Goal: Task Accomplishment & Management: Complete application form

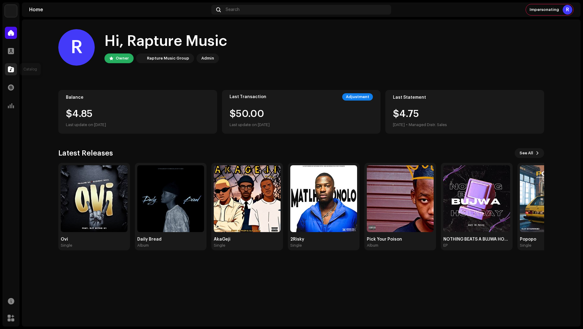
click at [9, 69] on span at bounding box center [11, 69] width 6 height 5
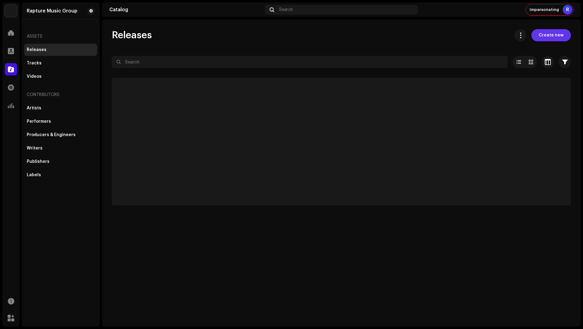
click at [544, 37] on span "Create new" at bounding box center [551, 35] width 25 height 12
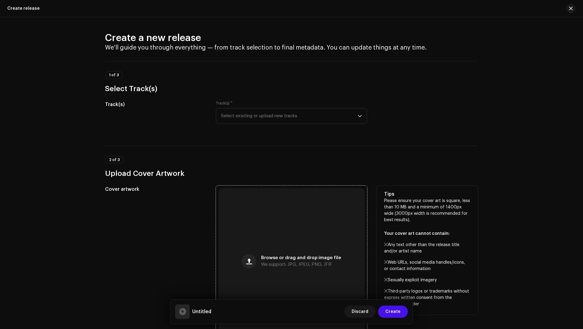
click at [281, 241] on div "Browse or drag and drop image file We support: JPG, JPEG, PNG, JFIF" at bounding box center [291, 261] width 146 height 146
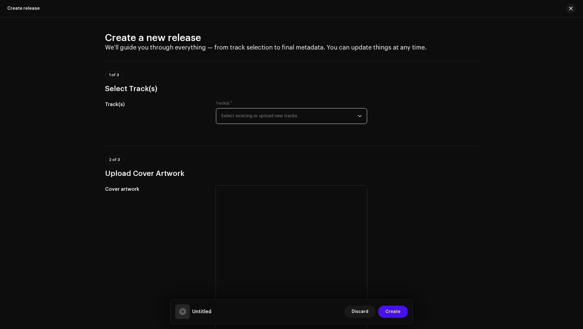
click at [258, 117] on span "Select existing or upload new tracks" at bounding box center [289, 115] width 137 height 15
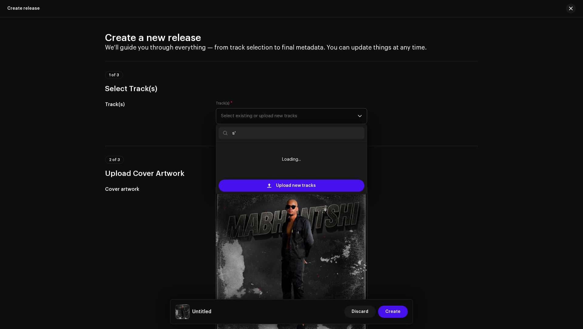
type input "s"
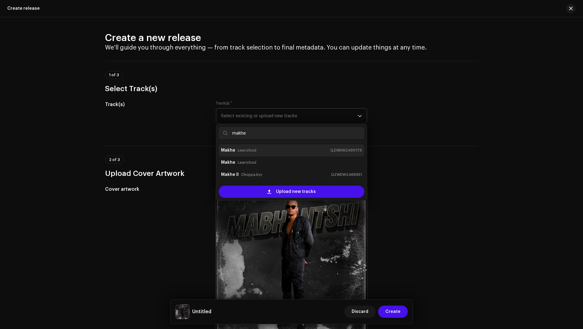
type input "makhe"
click at [253, 151] on div "[PERSON_NAME] QZWDW2490179" at bounding box center [291, 151] width 141 height 10
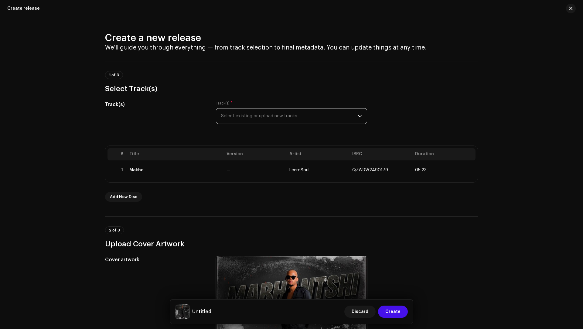
click at [263, 108] on span "Select existing or upload new tracks" at bounding box center [289, 115] width 137 height 15
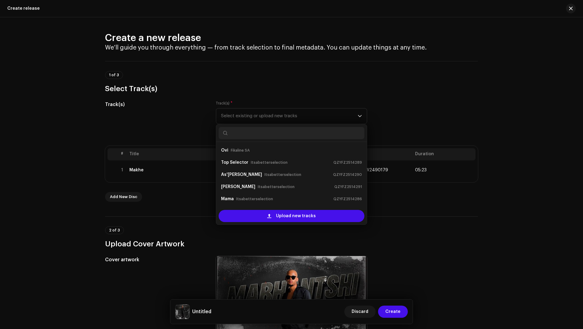
scroll to position [10, 0]
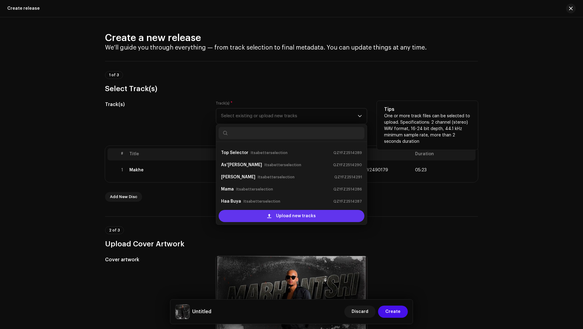
click at [262, 211] on div "Upload new tracks" at bounding box center [292, 216] width 146 height 12
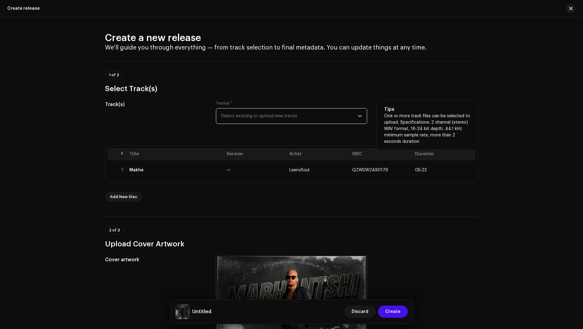
click at [276, 116] on span "Select existing or upload new tracks" at bounding box center [289, 115] width 137 height 15
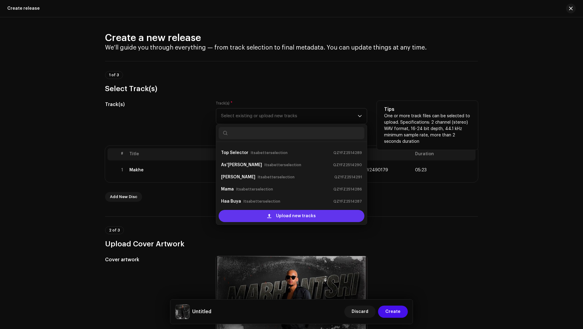
click at [276, 210] on span "Upload new tracks" at bounding box center [296, 216] width 40 height 12
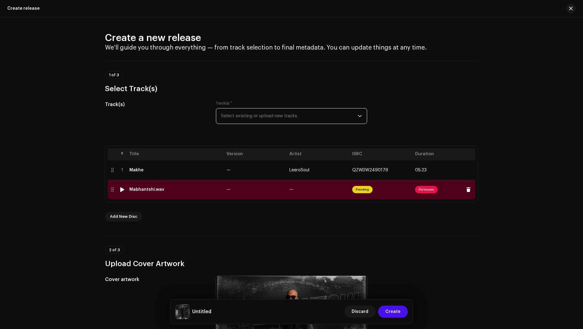
click at [259, 189] on td "—" at bounding box center [255, 189] width 63 height 19
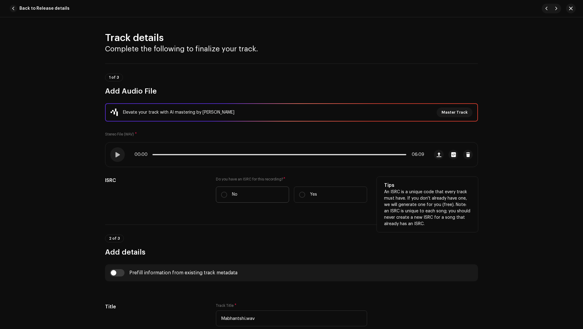
click at [247, 195] on label "No" at bounding box center [252, 195] width 73 height 16
click at [227, 195] on input "No" at bounding box center [224, 195] width 6 height 6
radio input "true"
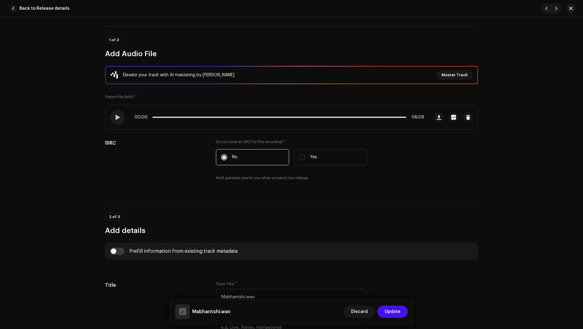
scroll to position [72, 0]
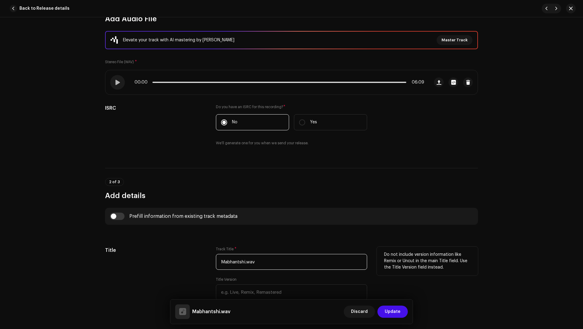
drag, startPoint x: 265, startPoint y: 262, endPoint x: 246, endPoint y: 247, distance: 23.9
click at [246, 247] on div "Track Title * Mabhantshi.wav" at bounding box center [291, 258] width 151 height 23
paste input "Fikaline SA & Element Soul"
drag, startPoint x: 300, startPoint y: 267, endPoint x: 264, endPoint y: 245, distance: 41.6
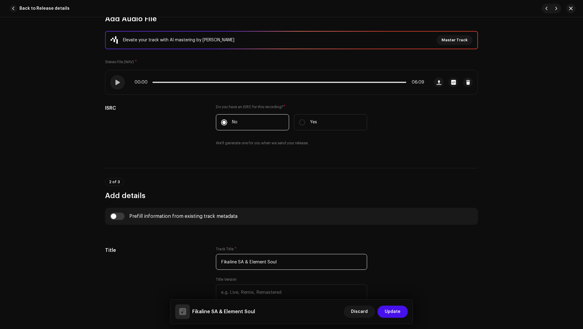
paste input "Mabhantshi"
type input "Mabhantshi"
click at [124, 215] on div "Prefill information from existing track metadata" at bounding box center [291, 216] width 363 height 7
click at [119, 217] on input "checkbox" at bounding box center [117, 216] width 15 height 7
checkbox input "true"
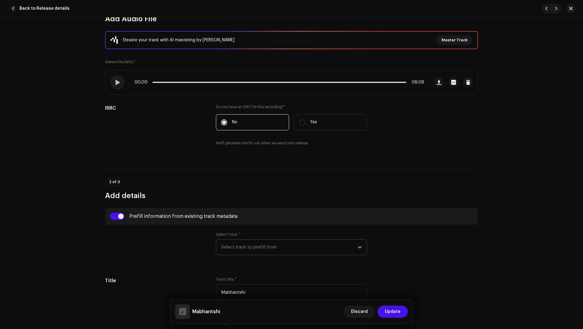
click at [246, 251] on span "Select track to prefill from" at bounding box center [289, 247] width 137 height 15
click at [255, 265] on div "01 Makhe QZWDW2490179" at bounding box center [291, 264] width 141 height 7
type input "01:40"
radio input "true"
type input "LeeroSoul"
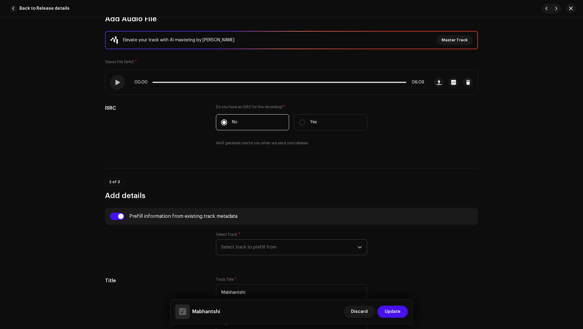
checkbox input "true"
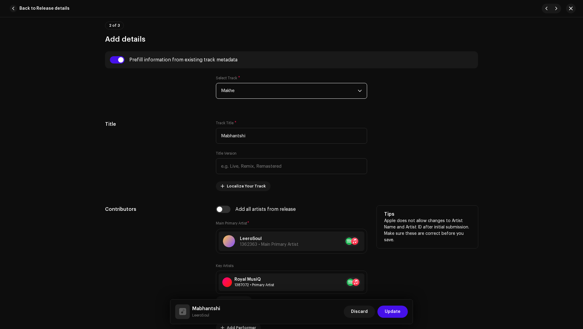
scroll to position [229, 0]
click at [356, 279] on span at bounding box center [357, 281] width 4 height 5
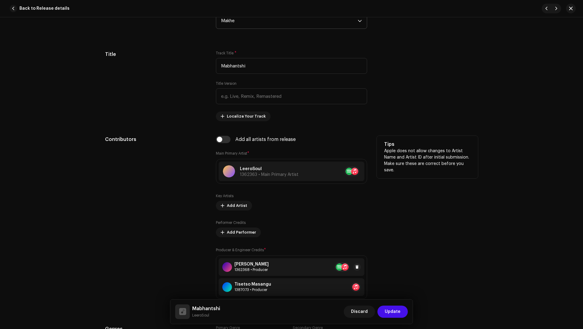
scroll to position [305, 0]
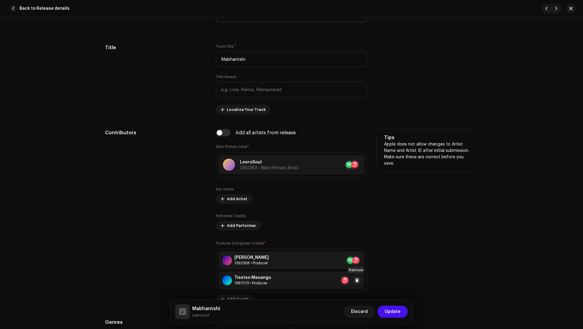
click at [358, 281] on span at bounding box center [357, 280] width 4 height 5
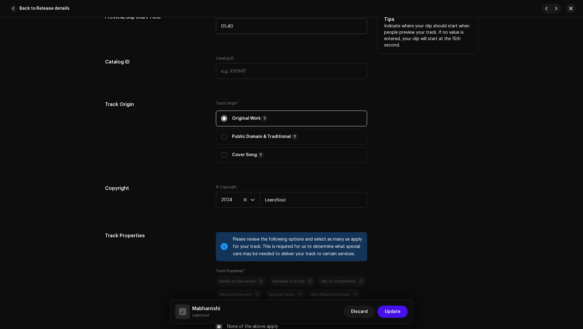
scroll to position [677, 0]
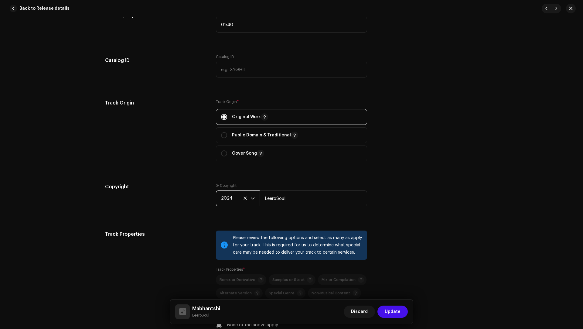
click at [221, 196] on span "2024" at bounding box center [235, 198] width 29 height 15
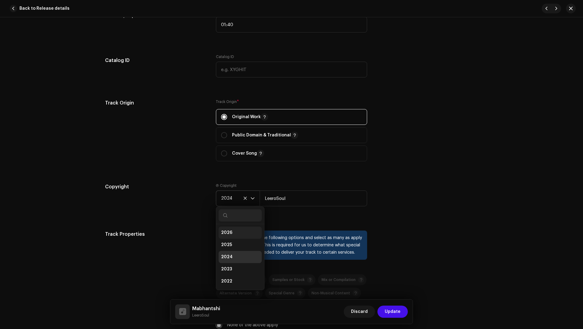
scroll to position [2, 0]
click at [224, 241] on span "2025" at bounding box center [226, 242] width 11 height 6
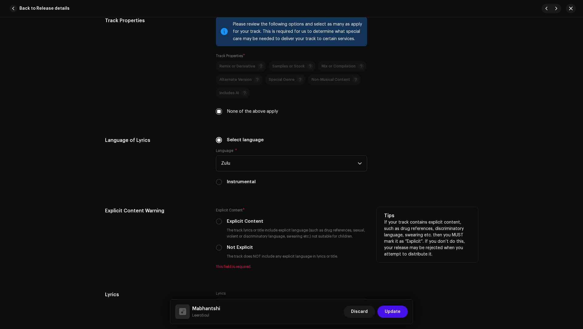
click at [239, 244] on label "Not Explicit" at bounding box center [240, 247] width 26 height 7
click at [222, 245] on input "Not Explicit" at bounding box center [219, 248] width 6 height 6
radio input "true"
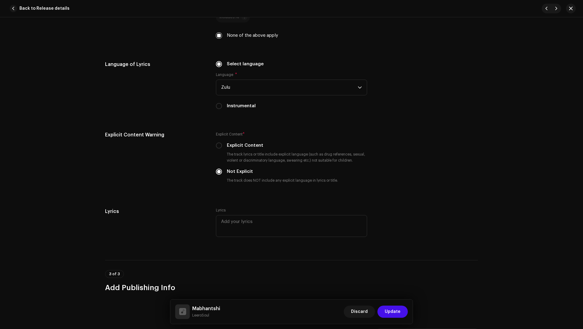
scroll to position [1090, 0]
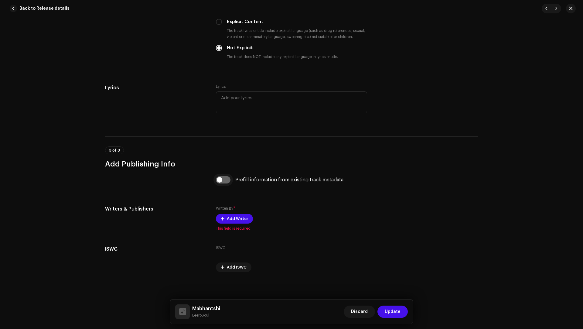
click at [220, 179] on input "checkbox" at bounding box center [223, 179] width 15 height 7
checkbox input "true"
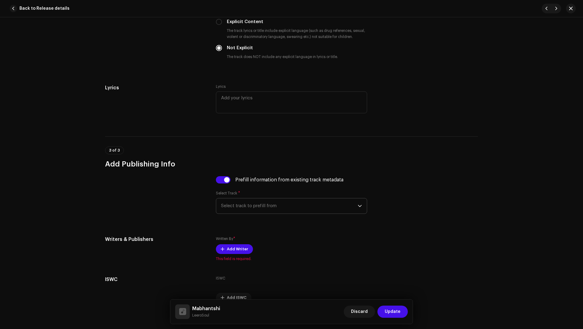
click at [245, 199] on span "Select track to prefill from" at bounding box center [289, 205] width 137 height 15
click at [250, 219] on div "01 Makhe QZWDW2490179" at bounding box center [291, 222] width 141 height 7
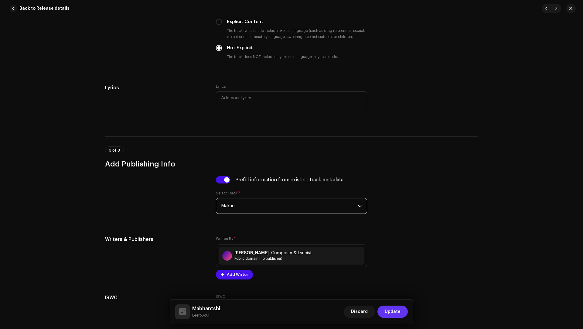
click at [405, 315] on button "Update" at bounding box center [393, 312] width 30 height 12
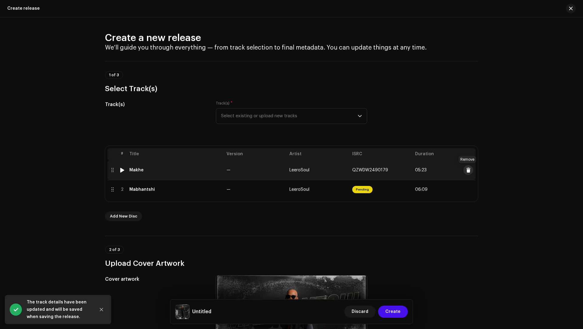
click at [467, 168] on span at bounding box center [468, 170] width 5 height 5
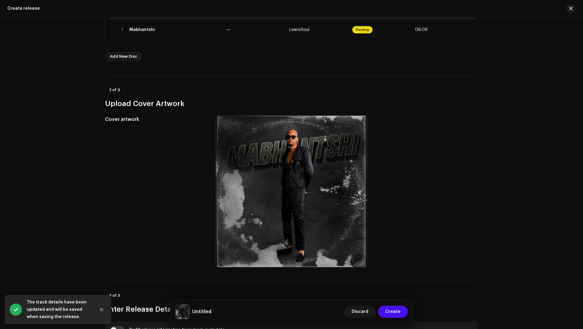
scroll to position [257, 0]
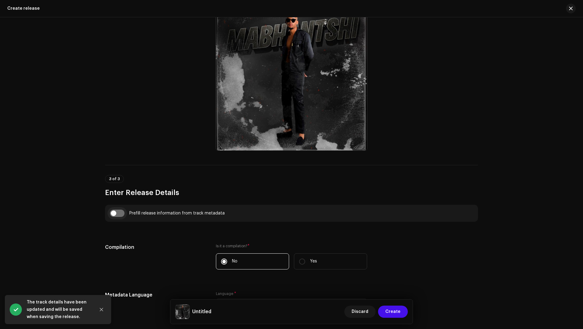
click at [116, 210] on input "checkbox" at bounding box center [117, 213] width 15 height 7
checkbox input "true"
type input "Mabhantshi"
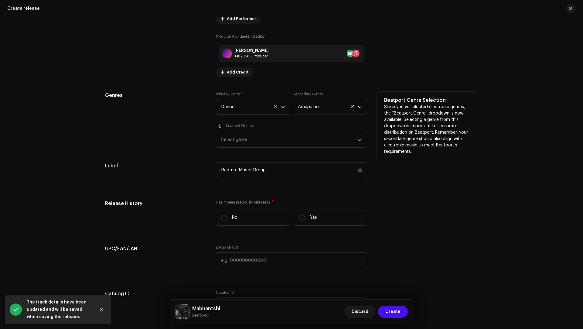
scroll to position [913, 0]
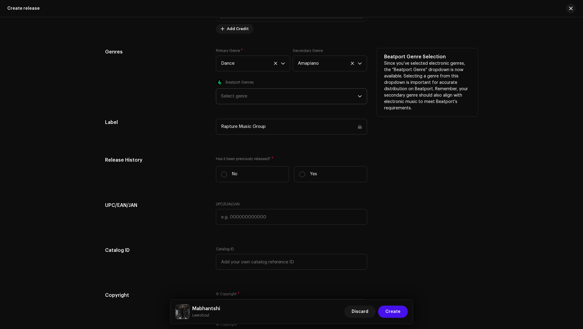
click at [238, 101] on div "Select genre" at bounding box center [289, 96] width 137 height 15
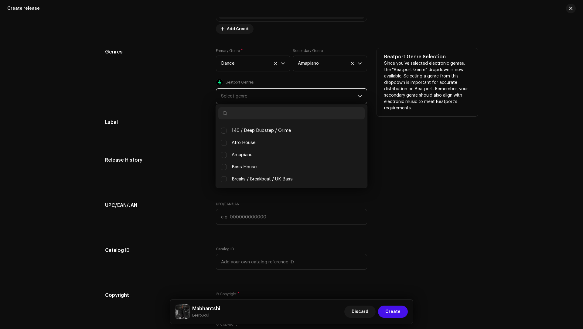
scroll to position [3, 22]
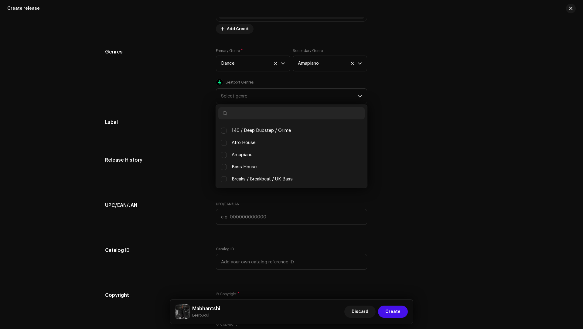
click at [157, 138] on div "Label" at bounding box center [155, 130] width 101 height 23
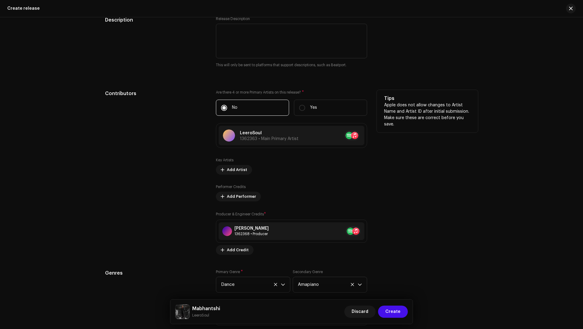
scroll to position [806, 0]
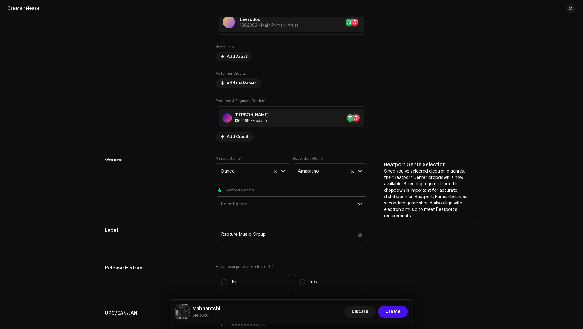
click at [248, 208] on div "Select genre" at bounding box center [289, 204] width 137 height 15
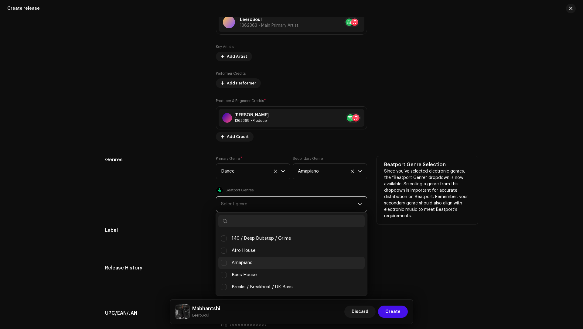
click at [259, 259] on li "Amapiano" at bounding box center [291, 263] width 146 height 12
checkbox input "true"
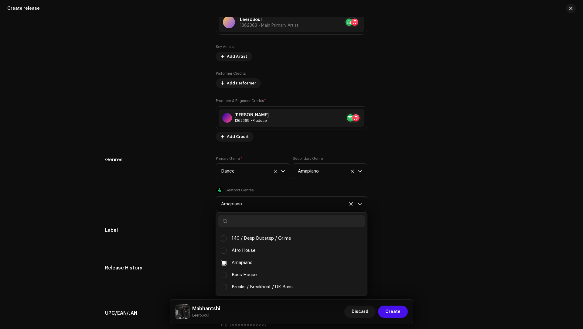
click at [173, 253] on div "Prefill release information from track metadata Select Track Mabhantshi Compila…" at bounding box center [291, 58] width 373 height 804
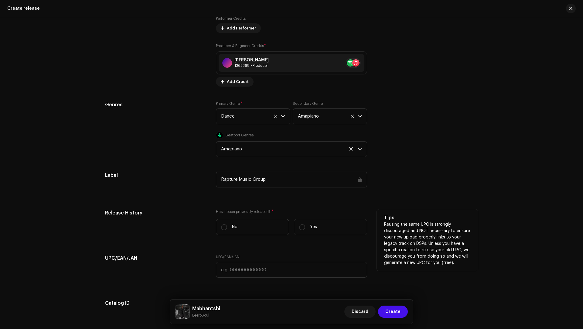
click at [242, 220] on label "No" at bounding box center [252, 227] width 73 height 16
click at [227, 224] on input "No" at bounding box center [224, 227] width 6 height 6
radio input "true"
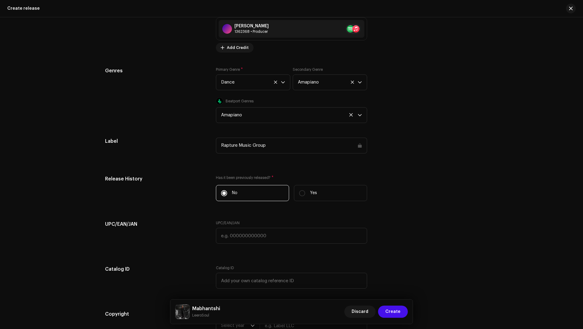
scroll to position [993, 0]
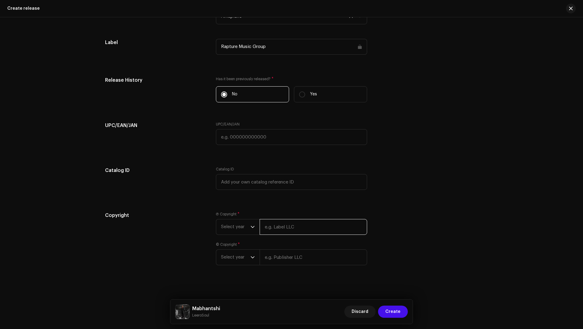
click at [278, 227] on input "text" at bounding box center [314, 227] width 108 height 16
type input "l"
click at [206, 318] on div "[PERSON_NAME]" at bounding box center [197, 311] width 45 height 15
click at [205, 317] on small "LeeroSoul" at bounding box center [206, 315] width 28 height 6
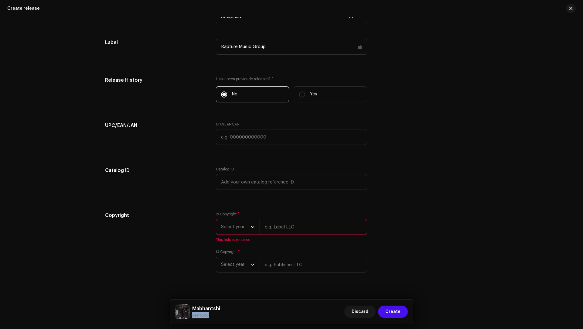
click at [205, 317] on small "LeeroSoul" at bounding box center [206, 315] width 28 height 6
copy small "LeeroSoul"
click at [286, 227] on input "text" at bounding box center [314, 227] width 108 height 16
paste input "LeeroSoul"
type input "LeeroSoul"
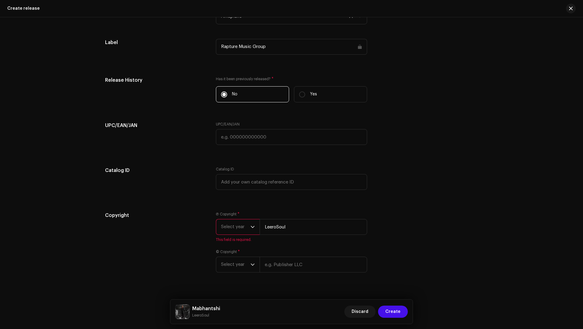
click at [224, 231] on span "Select year" at bounding box center [235, 226] width 29 height 15
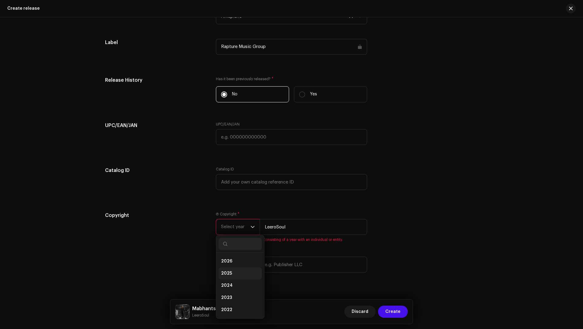
click at [232, 270] on li "2025" at bounding box center [240, 273] width 43 height 12
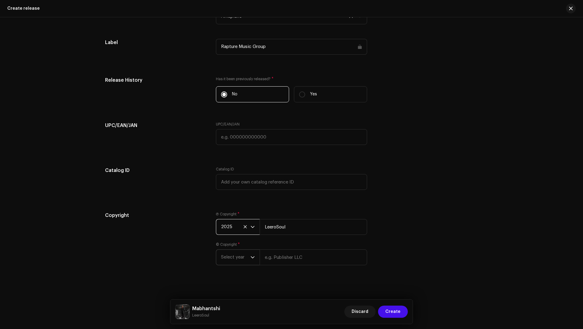
click at [221, 259] on span "Select year" at bounding box center [235, 257] width 29 height 15
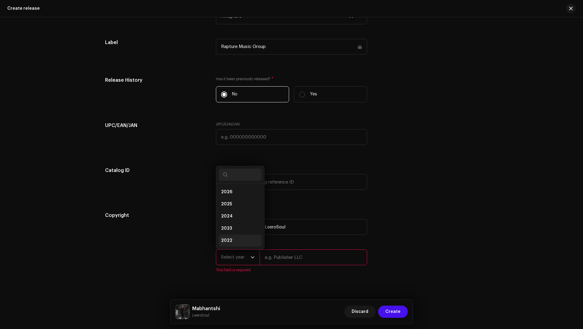
scroll to position [10, 0]
click at [226, 195] on span "2025" at bounding box center [226, 194] width 11 height 6
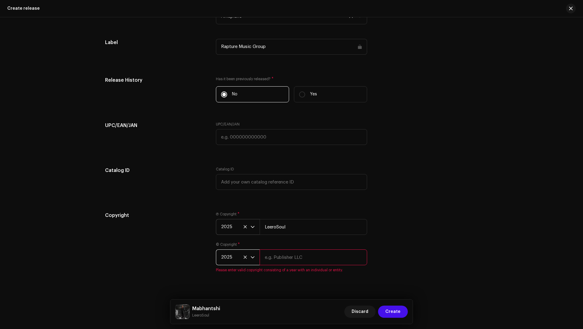
click at [266, 252] on input "text" at bounding box center [314, 257] width 108 height 16
paste input "LeeroSoul"
type input "LeeroSoul"
click at [383, 248] on div "Copyright Ⓟ Copyright * 2025 LeeroSoul © Copyright * 2025 LeeroSoul Please ente…" at bounding box center [291, 246] width 373 height 68
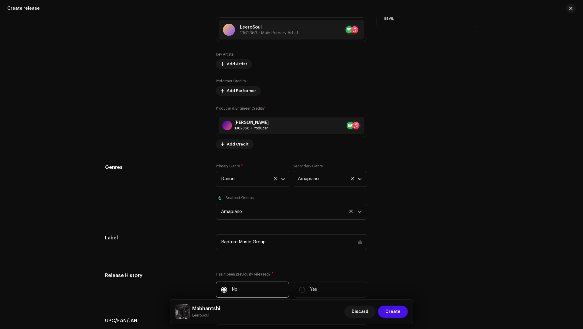
scroll to position [691, 0]
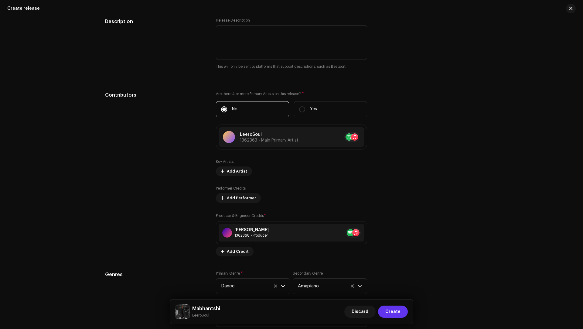
click at [394, 309] on span "Create" at bounding box center [392, 312] width 15 height 12
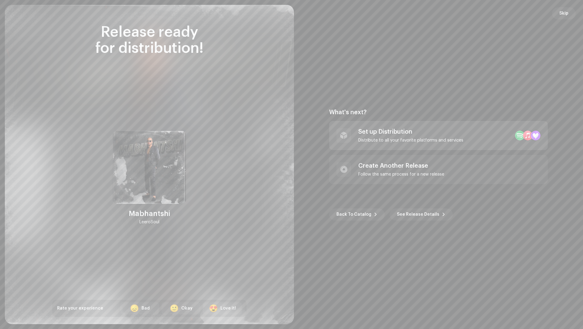
click at [438, 127] on div "Set up Distribution Distribute to all your favorite platforms and services" at bounding box center [438, 135] width 219 height 29
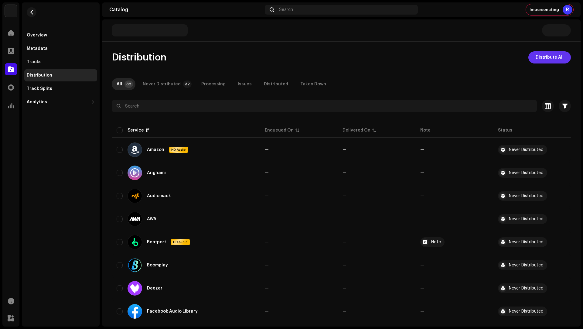
click at [541, 59] on span "Distribute All" at bounding box center [550, 57] width 28 height 12
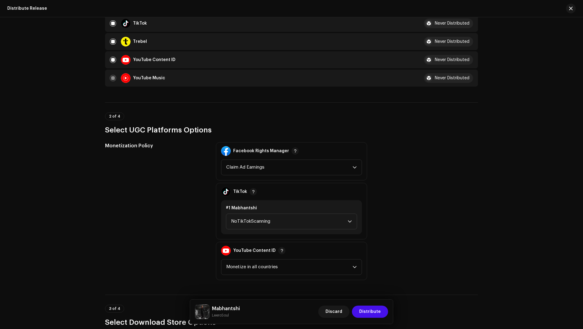
scroll to position [651, 0]
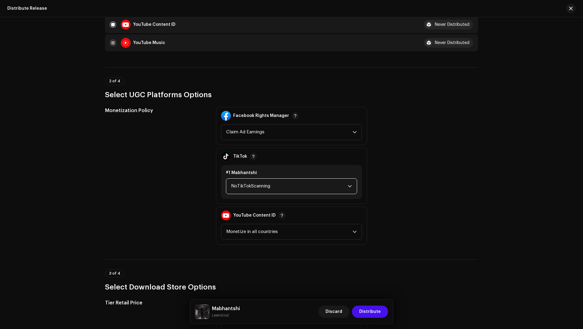
click at [274, 187] on span "NoTikTokScanning" at bounding box center [289, 186] width 117 height 15
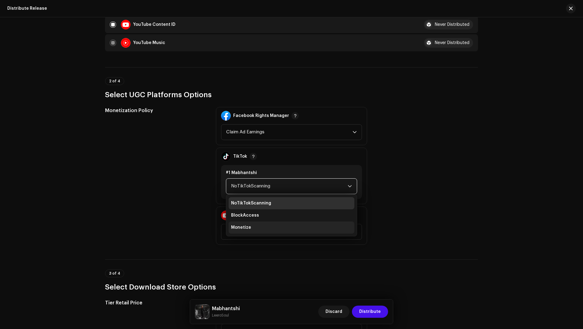
click at [253, 228] on li "Monetize" at bounding box center [292, 227] width 126 height 12
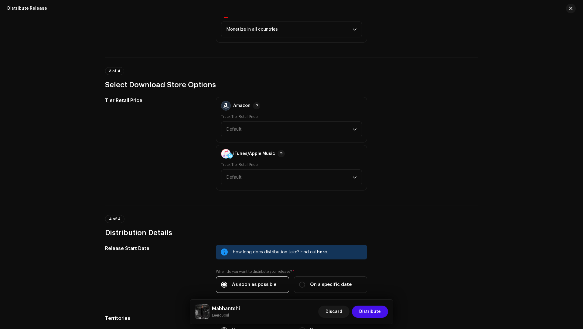
scroll to position [855, 0]
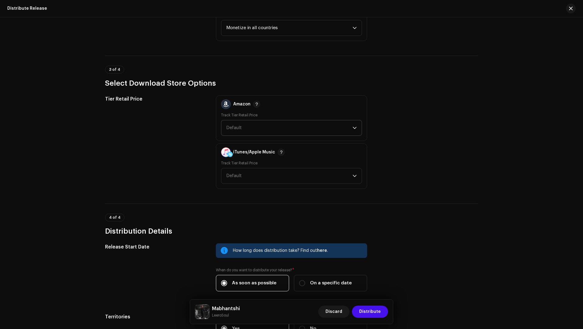
click at [239, 132] on span "Default" at bounding box center [289, 127] width 126 height 15
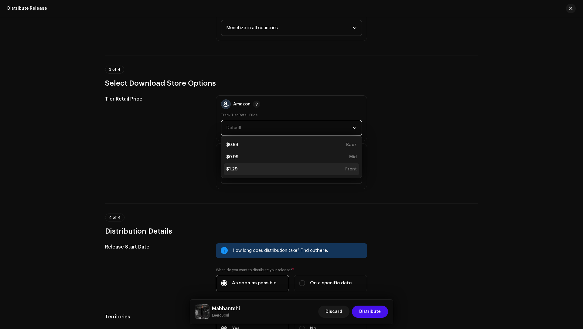
click at [242, 168] on div "$1.29 Front" at bounding box center [291, 169] width 131 height 6
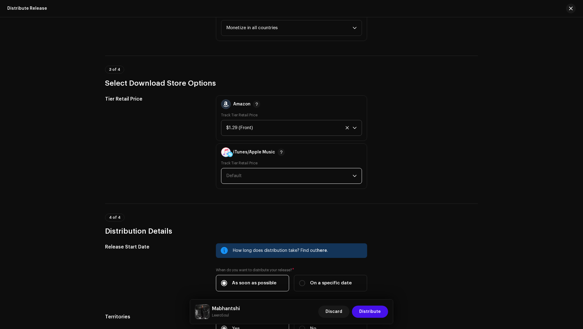
click at [242, 168] on span "Default" at bounding box center [289, 175] width 126 height 15
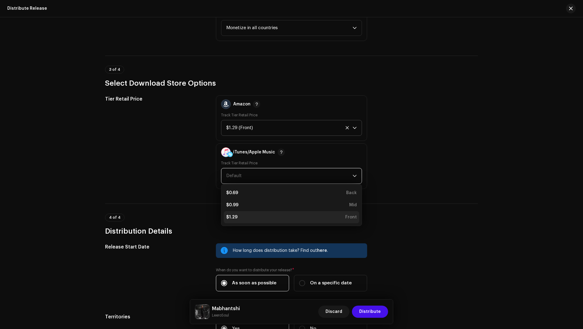
click at [234, 214] on div "$1.29" at bounding box center [231, 217] width 11 height 6
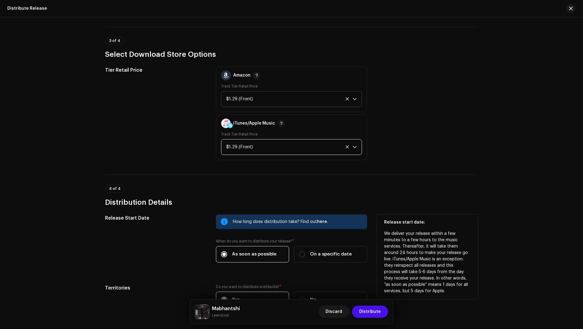
scroll to position [926, 0]
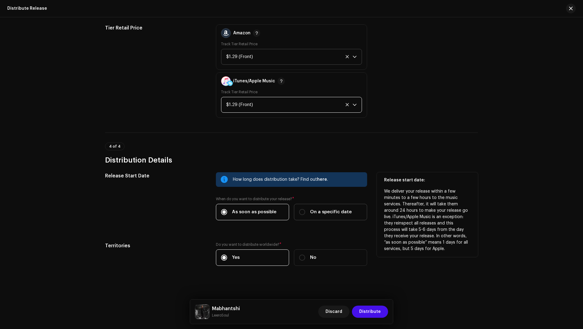
click at [316, 210] on span "On a specific date" at bounding box center [331, 212] width 42 height 7
click at [305, 210] on input "On a specific date" at bounding box center [302, 212] width 6 height 6
radio input "true"
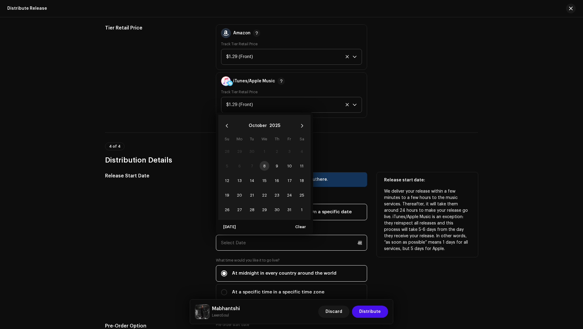
click at [258, 247] on input "text" at bounding box center [291, 243] width 151 height 16
click at [291, 177] on span "17" at bounding box center [290, 181] width 10 height 10
type input "[DATE]"
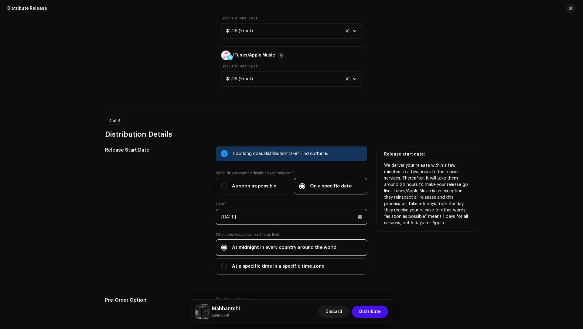
scroll to position [1050, 0]
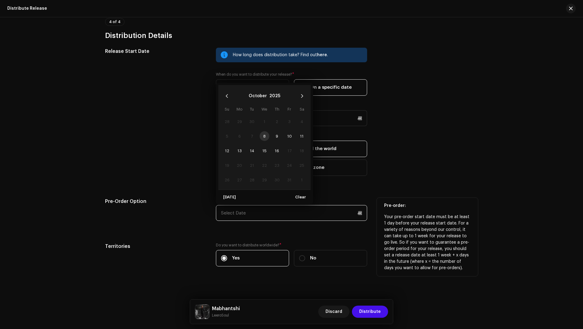
click at [265, 211] on input "text" at bounding box center [291, 213] width 151 height 16
click at [302, 131] on span "11" at bounding box center [302, 136] width 10 height 10
type input "[DATE]"
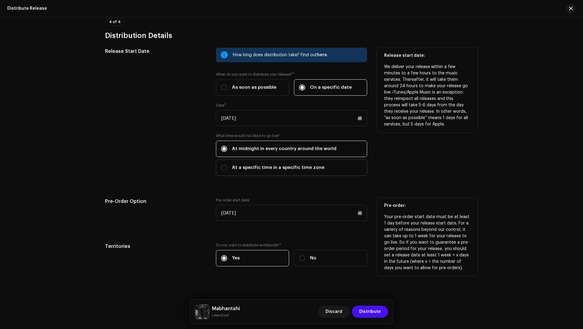
click at [276, 168] on span "At a specific time in a specific time zone" at bounding box center [278, 167] width 92 height 7
click at [227, 168] on input "At a specific time in a specific time zone" at bounding box center [224, 168] width 6 height 6
radio input "true"
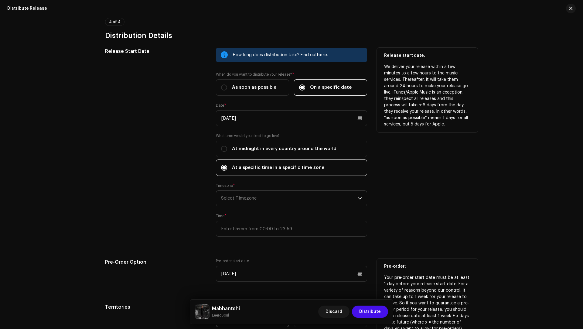
click at [259, 198] on span "Select Timezone" at bounding box center [289, 198] width 137 height 15
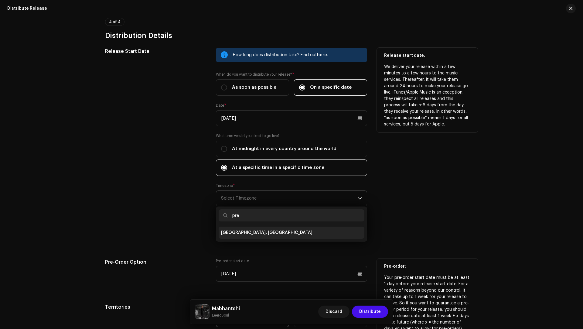
type input "pre"
click at [270, 233] on li "[GEOGRAPHIC_DATA], [GEOGRAPHIC_DATA]" at bounding box center [292, 233] width 146 height 12
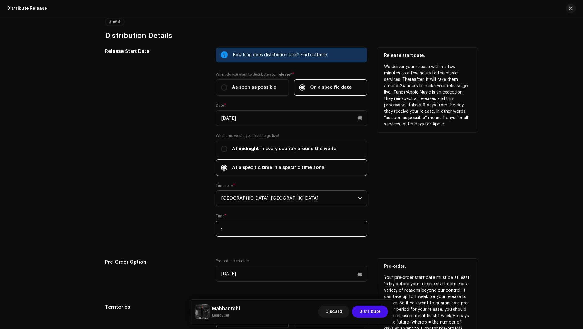
click at [257, 229] on input ":" at bounding box center [291, 229] width 151 height 16
type input "00:00"
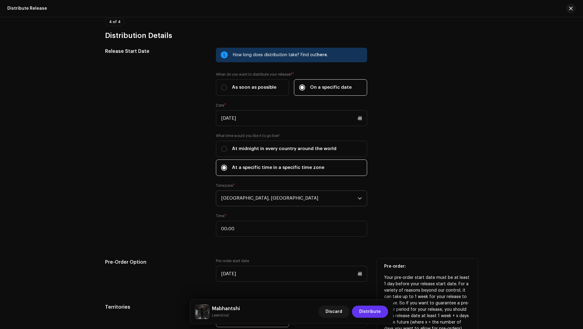
click at [376, 308] on span "Distribute" at bounding box center [370, 312] width 22 height 12
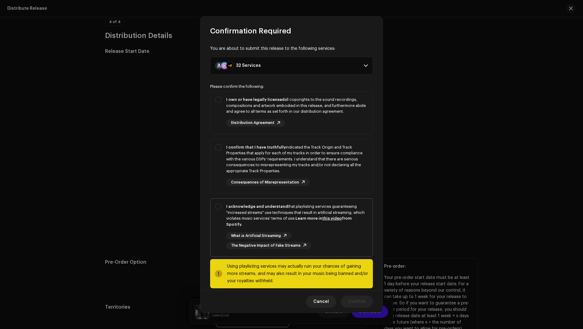
click at [305, 228] on div "I acknowledge and understand that playlisting services guaranteeing "increased …" at bounding box center [297, 227] width 142 height 46
checkbox input "true"
click at [324, 149] on div "I confirm that I have truthfully indicated the Track Origin and Track Propertie…" at bounding box center [297, 159] width 142 height 30
checkbox input "true"
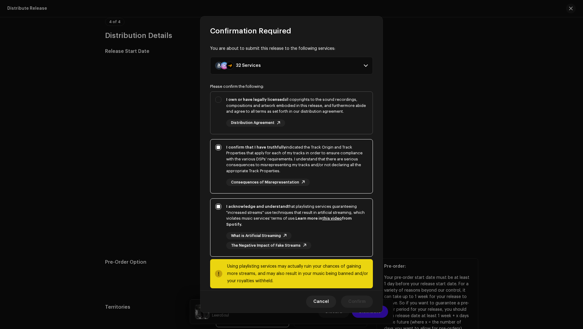
click at [323, 122] on div "I own or have legally licensed all copyrights to the sound recordings, composit…" at bounding box center [297, 112] width 142 height 30
checkbox input "true"
click at [359, 302] on span "Confirm" at bounding box center [356, 302] width 17 height 12
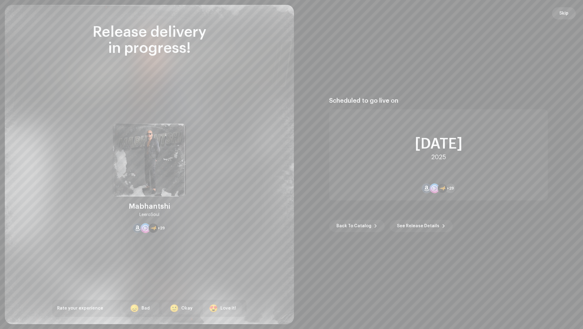
click at [566, 12] on span "Skip" at bounding box center [564, 13] width 9 height 12
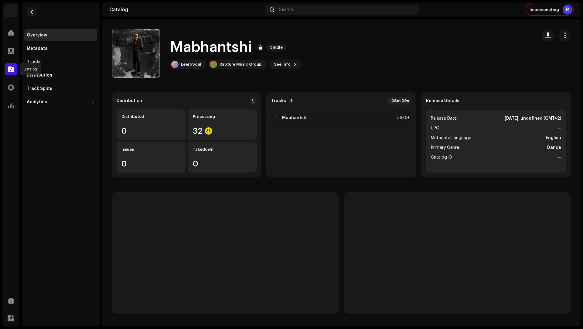
click at [14, 70] on div at bounding box center [11, 69] width 12 height 12
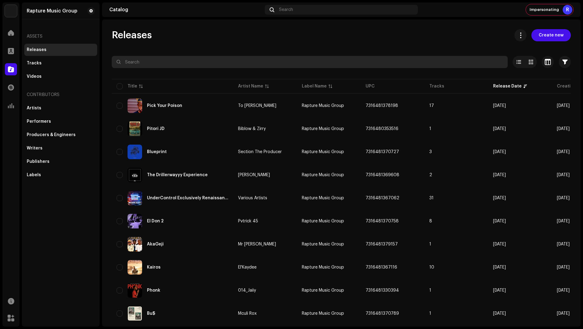
click at [144, 57] on input "text" at bounding box center [310, 62] width 396 height 12
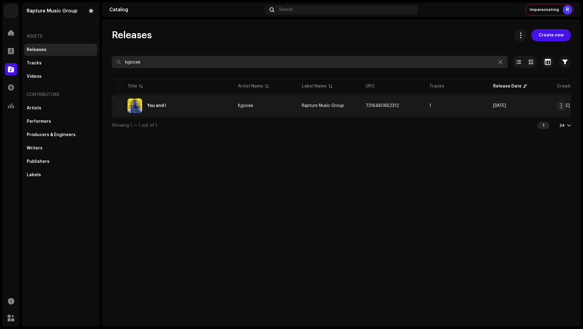
type input "kgocee"
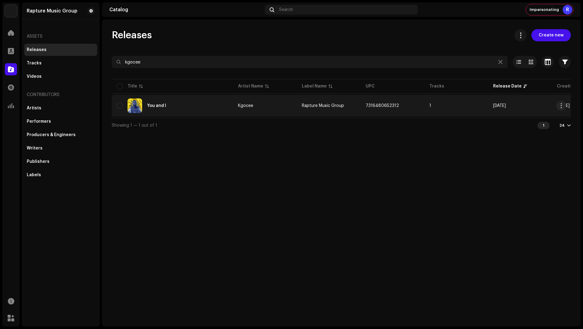
click at [207, 103] on div "You and I" at bounding box center [173, 105] width 112 height 15
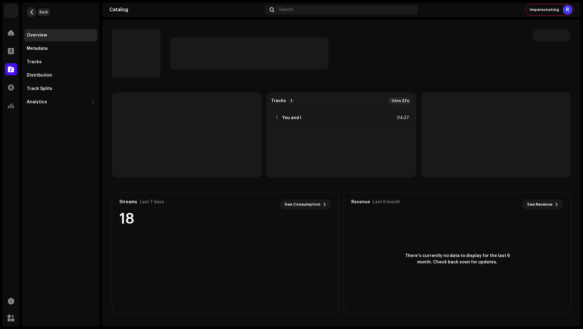
click at [31, 13] on span "button" at bounding box center [31, 12] width 5 height 5
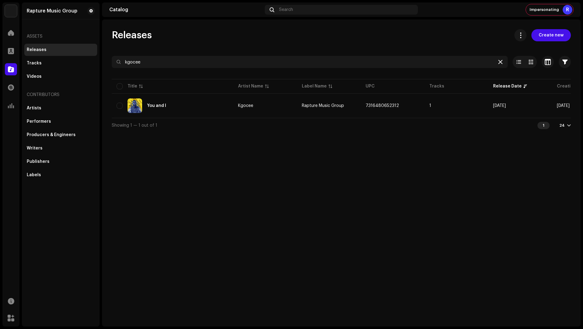
click at [499, 61] on icon at bounding box center [500, 62] width 4 height 5
click at [549, 36] on span "Create new" at bounding box center [551, 35] width 25 height 12
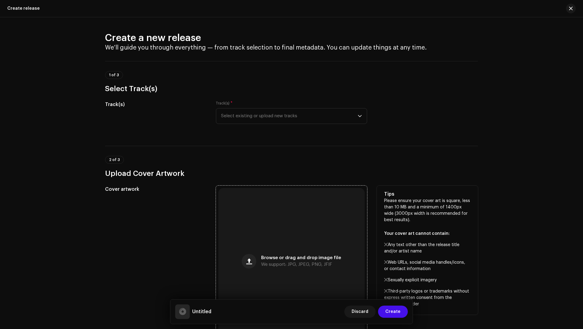
click at [271, 235] on div "Browse or drag and drop image file We support: JPG, JPEG, PNG, JFIF" at bounding box center [291, 261] width 146 height 146
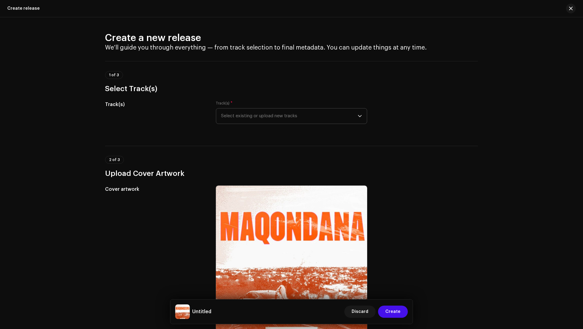
click at [250, 120] on span "Select existing or upload new tracks" at bounding box center [289, 115] width 137 height 15
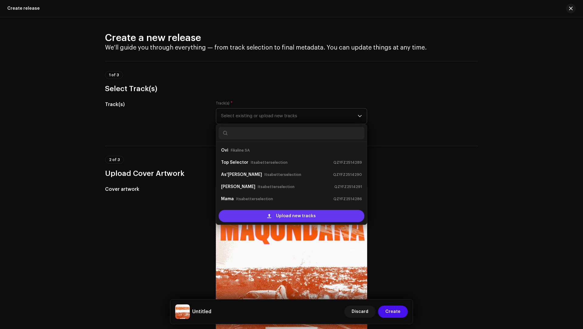
scroll to position [10, 0]
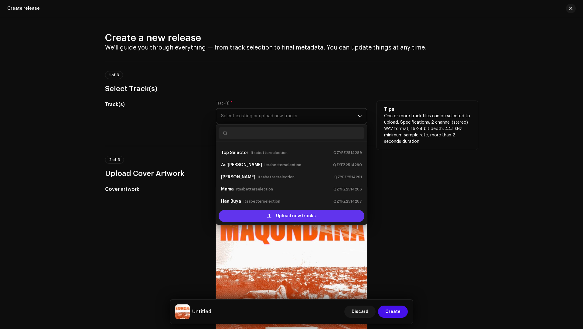
click at [249, 212] on div "Upload new tracks" at bounding box center [292, 216] width 146 height 12
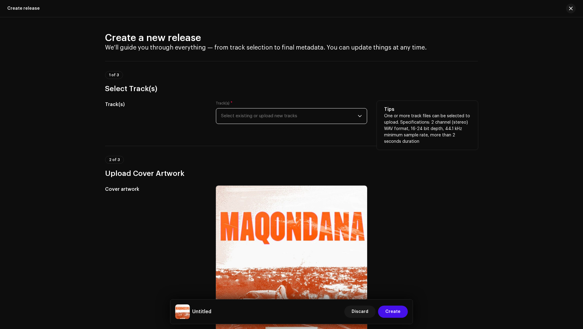
click at [250, 115] on span "Select existing or upload new tracks" at bounding box center [289, 115] width 137 height 15
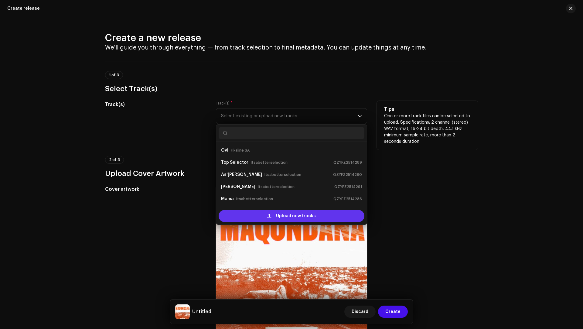
click at [258, 217] on div "Upload new tracks" at bounding box center [292, 216] width 146 height 12
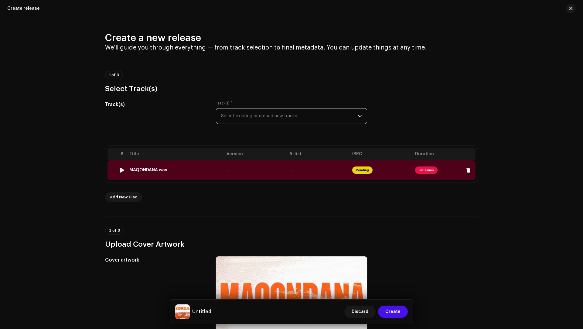
click at [195, 172] on div "MAQONDANA.wav" at bounding box center [175, 170] width 92 height 5
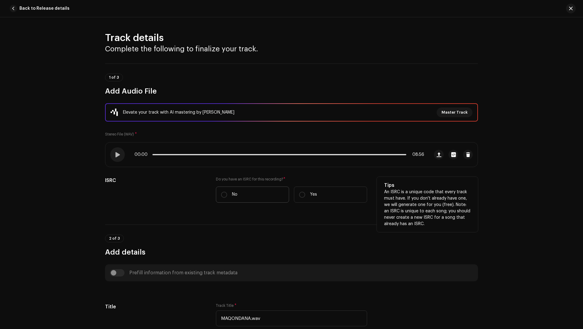
click at [223, 190] on label "No" at bounding box center [252, 195] width 73 height 16
click at [223, 192] on input "No" at bounding box center [224, 195] width 6 height 6
radio input "true"
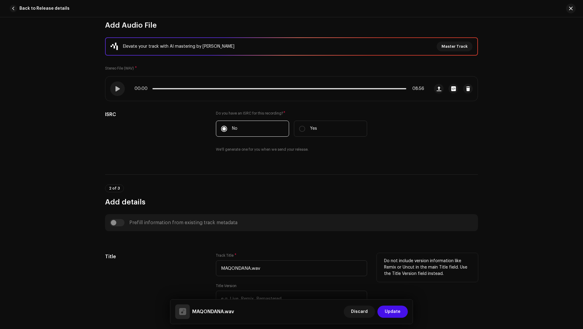
scroll to position [136, 0]
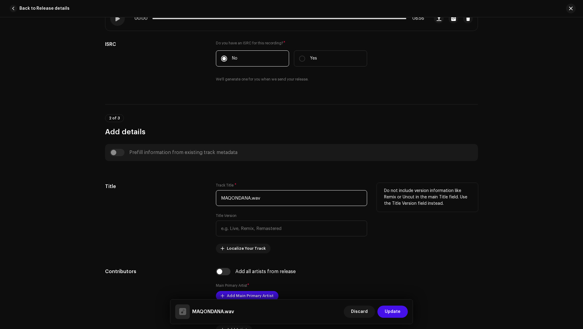
drag, startPoint x: 277, startPoint y: 197, endPoint x: 260, endPoint y: 187, distance: 20.3
click at [260, 187] on div "Track Title * MAQONDANA.wav" at bounding box center [291, 194] width 151 height 23
paste input "text"
type input "MAQONDANA"
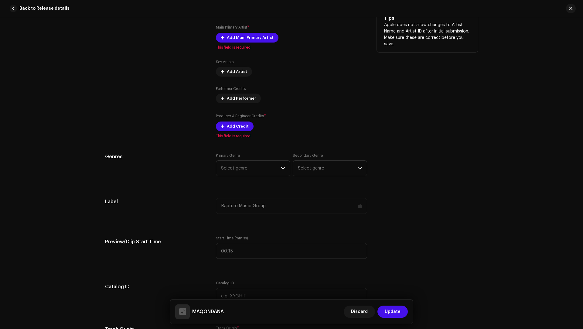
scroll to position [406, 0]
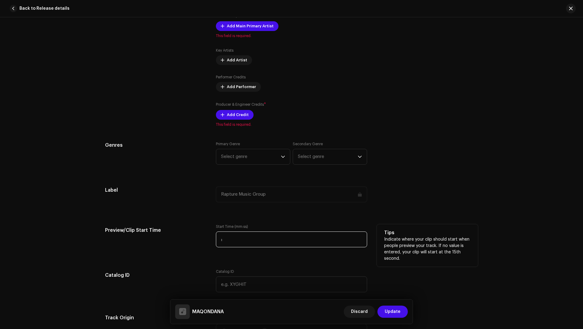
click at [239, 246] on input ":" at bounding box center [291, 239] width 151 height 16
paste input "0:50"
type input "00:50"
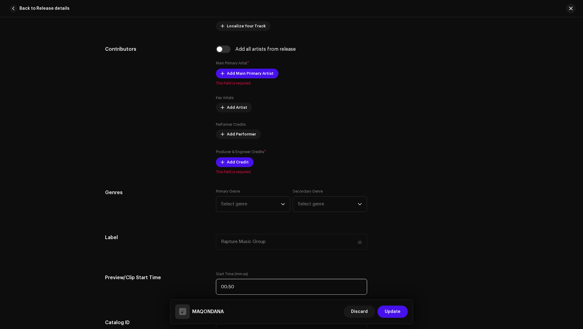
scroll to position [357, 0]
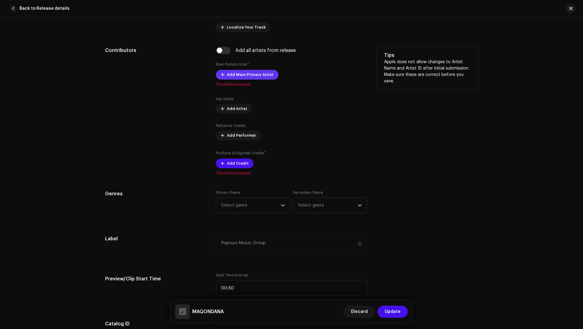
click at [241, 71] on span "Add Main Primary Artist" at bounding box center [250, 75] width 47 height 12
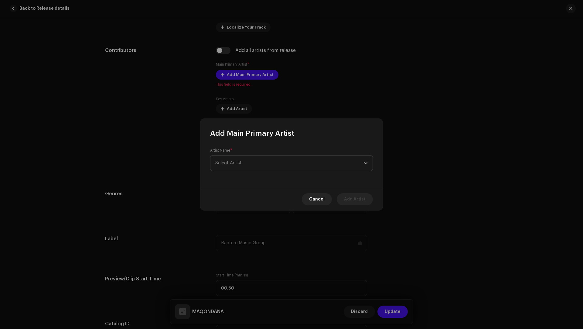
click at [236, 130] on span "Add Main Primary Artist" at bounding box center [252, 133] width 84 height 10
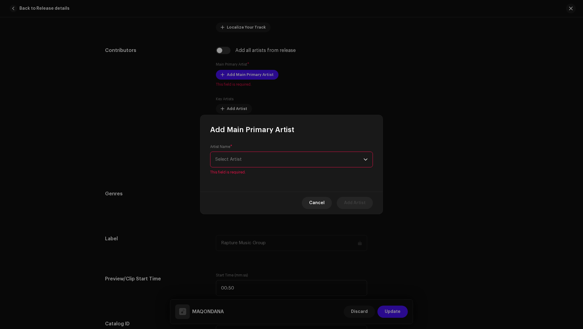
click at [224, 157] on span "Select Artist" at bounding box center [228, 159] width 26 height 5
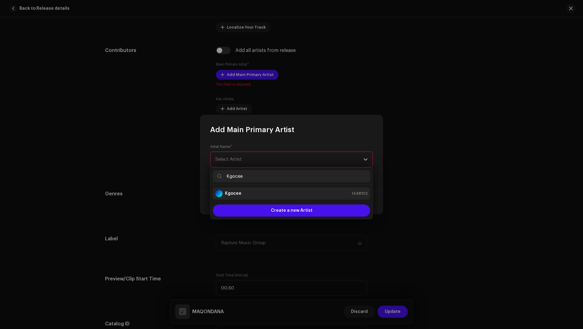
type input "Kgocee"
click at [242, 191] on div "Kgocee 1448102" at bounding box center [291, 193] width 152 height 7
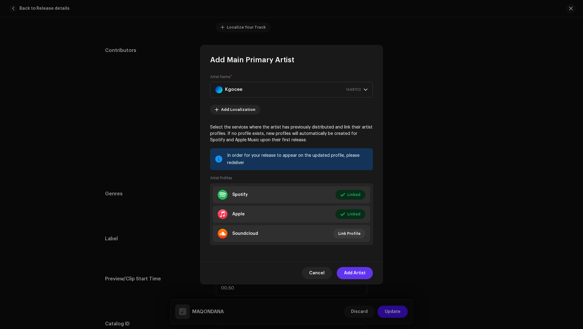
click at [354, 272] on span "Add Artist" at bounding box center [355, 273] width 22 height 12
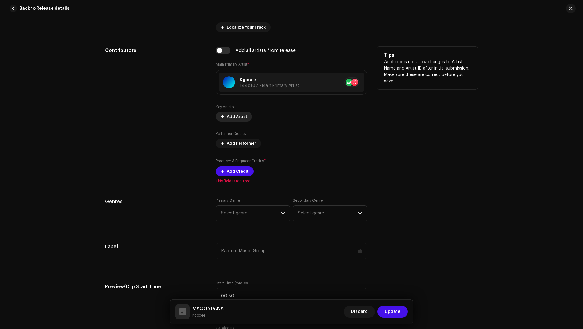
click at [218, 112] on button "Add Artist" at bounding box center [234, 117] width 36 height 10
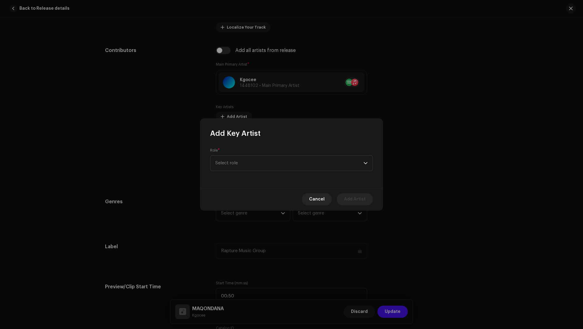
click at [227, 172] on div "Role * Select role" at bounding box center [291, 163] width 182 height 50
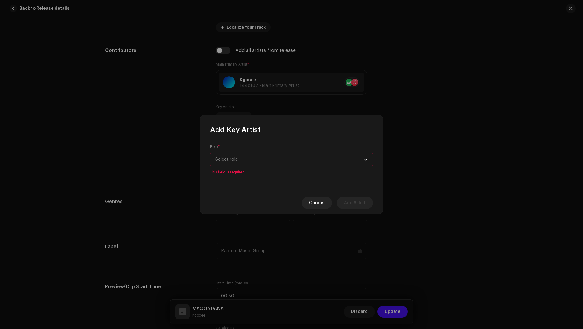
click at [227, 162] on span "Select role" at bounding box center [289, 159] width 148 height 15
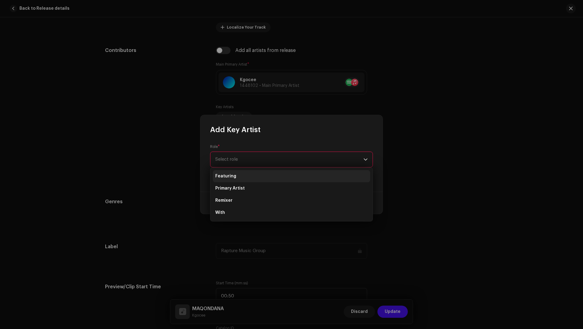
click at [229, 171] on li "Featuring" at bounding box center [291, 176] width 157 height 12
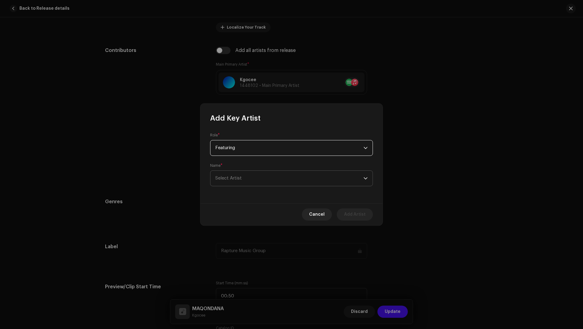
click at [228, 172] on span "Select Artist" at bounding box center [289, 178] width 148 height 15
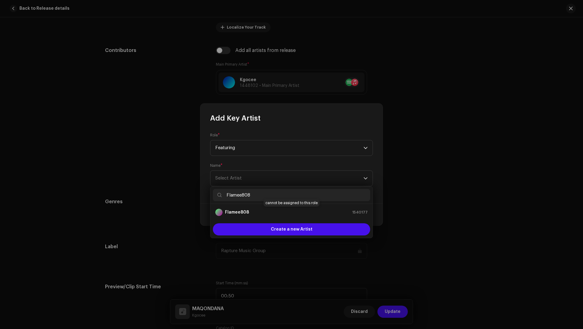
type input "Flamee808"
click at [248, 214] on strong "Flamee808" at bounding box center [237, 212] width 24 height 6
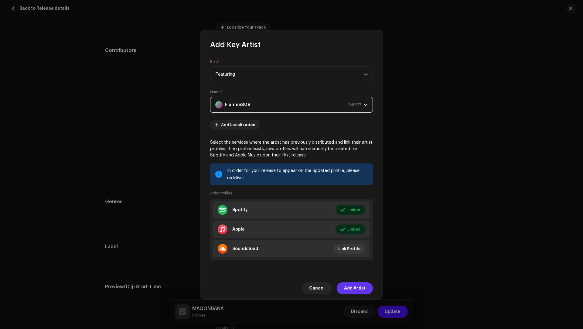
click at [352, 285] on span "Add Artist" at bounding box center [355, 288] width 22 height 12
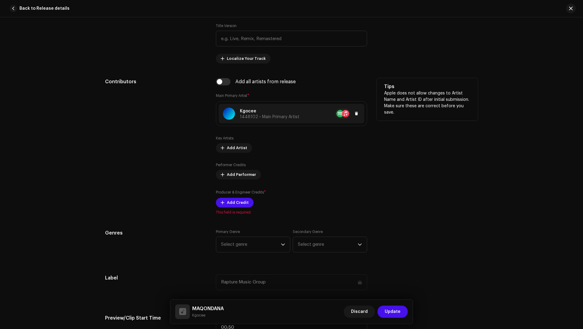
scroll to position [284, 0]
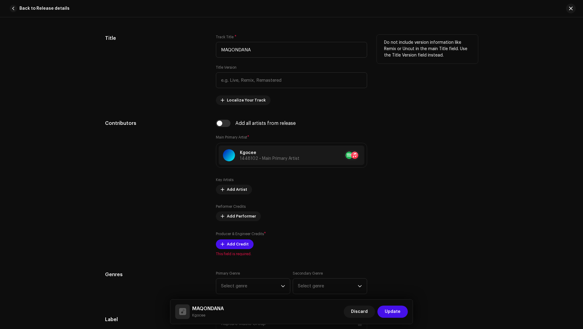
click at [228, 70] on div "Title Version" at bounding box center [291, 76] width 151 height 23
click at [231, 75] on input "text" at bounding box center [291, 80] width 151 height 16
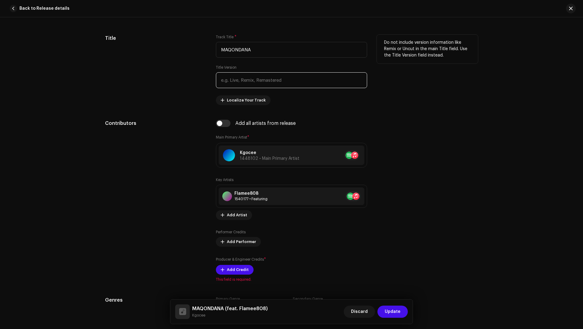
paste input "Flamee808"
type input "Flamee808"
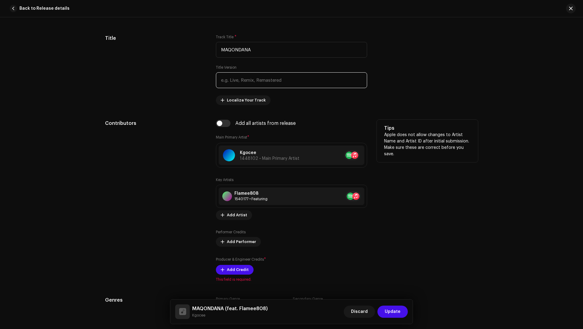
scroll to position [367, 0]
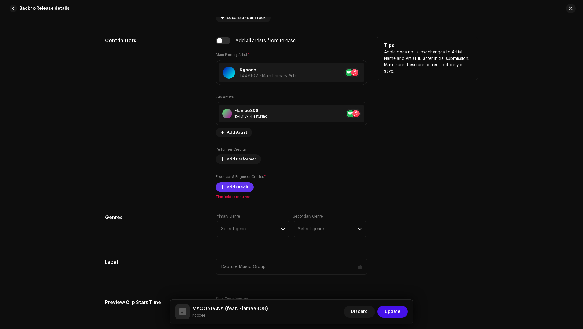
click at [236, 179] on div "Producer & Engineer Credits * Add Credit" at bounding box center [291, 183] width 151 height 18
click at [234, 186] on span "Add Credit" at bounding box center [238, 187] width 22 height 12
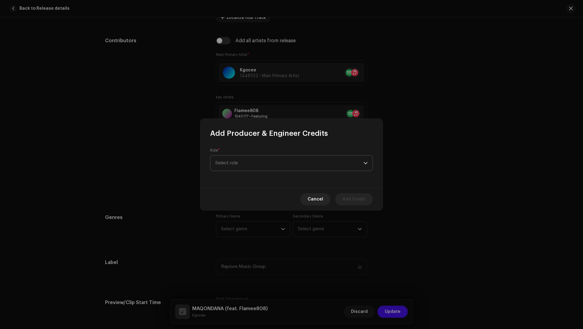
click at [236, 164] on span "Select role" at bounding box center [289, 163] width 148 height 15
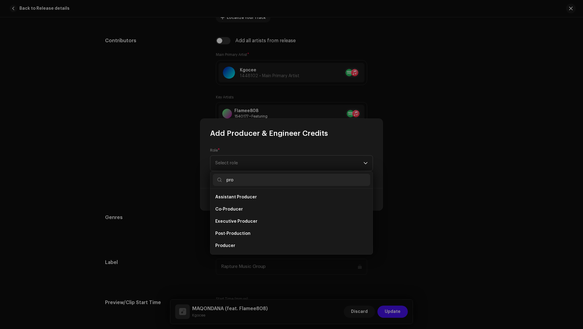
scroll to position [10, 0]
type input "pro"
click at [228, 231] on li "Producer" at bounding box center [291, 236] width 157 height 12
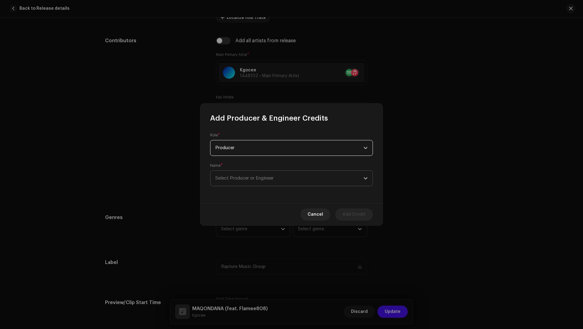
click at [229, 184] on span "Select Producer or Engineer" at bounding box center [289, 178] width 148 height 15
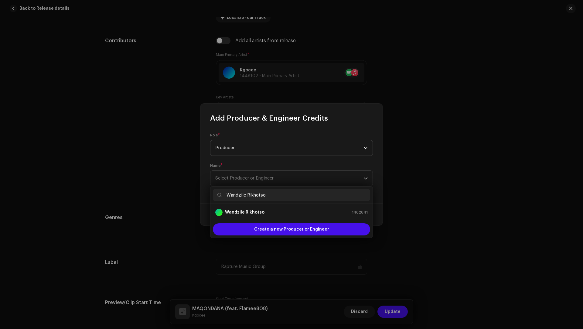
type input "Wandzile Rikhotso"
click at [271, 211] on div "[PERSON_NAME] 1462641" at bounding box center [291, 212] width 152 height 7
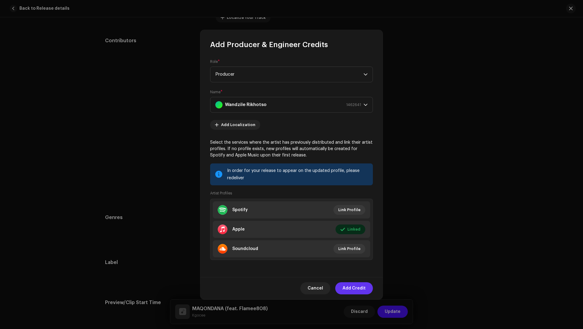
click at [349, 287] on span "Add Credit" at bounding box center [354, 288] width 23 height 12
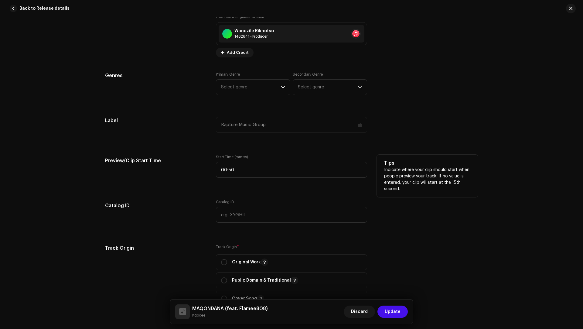
scroll to position [806, 0]
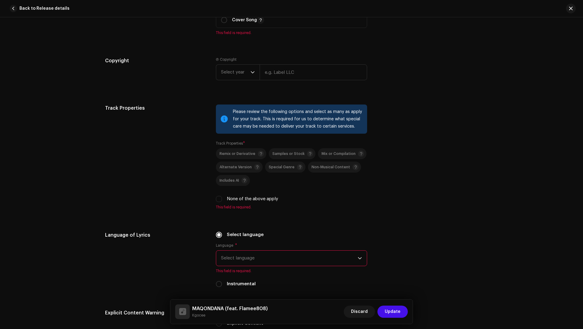
click at [269, 259] on span "Select language" at bounding box center [289, 258] width 137 height 15
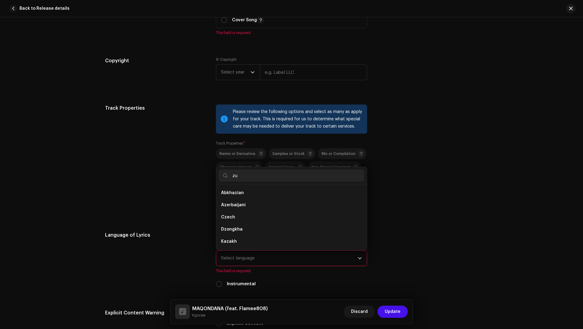
scroll to position [0, 0]
type input "zu"
click at [253, 191] on li "Zulu" at bounding box center [292, 193] width 146 height 12
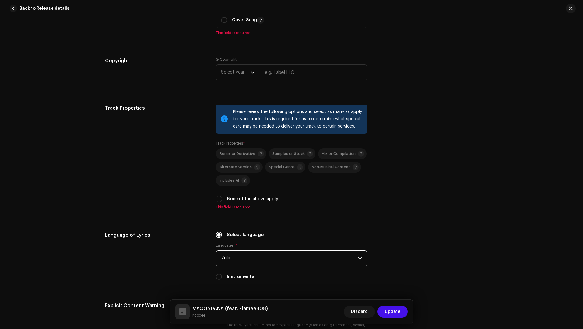
drag, startPoint x: 255, startPoint y: 194, endPoint x: 255, endPoint y: 198, distance: 3.9
click at [255, 196] on label "None of the above apply" at bounding box center [252, 199] width 51 height 7
click at [222, 196] on input "None of the above apply" at bounding box center [219, 199] width 6 height 6
checkbox input "true"
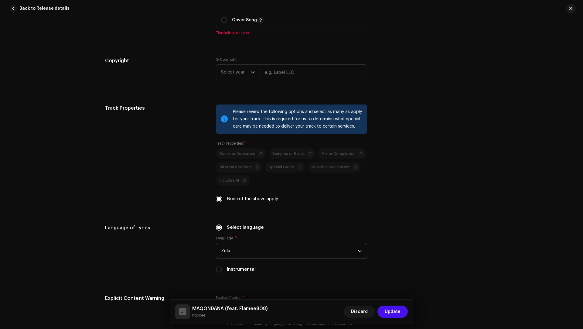
scroll to position [979, 0]
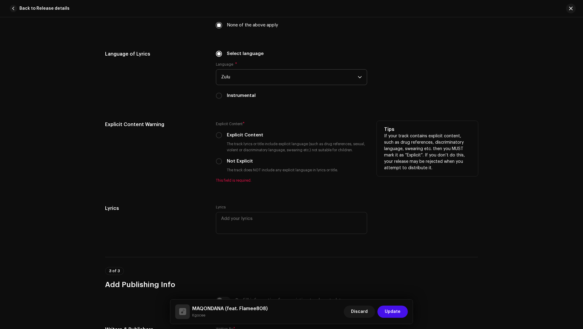
click at [236, 154] on div "Explicit Content * Explicit Content The track lyrics or title include explicit …" at bounding box center [291, 152] width 151 height 62
click at [238, 159] on label "Not Explicit" at bounding box center [240, 161] width 26 height 7
click at [222, 159] on input "Not Explicit" at bounding box center [219, 161] width 6 height 6
radio input "true"
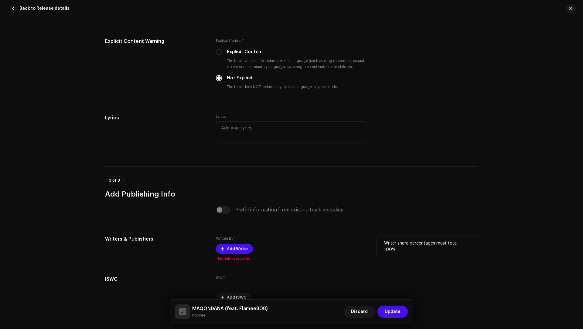
scroll to position [1092, 0]
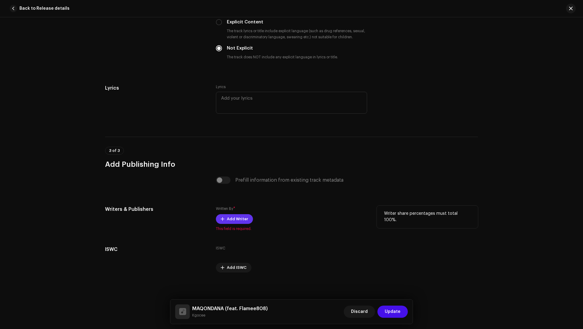
click at [232, 220] on span "Add Writer" at bounding box center [237, 219] width 21 height 12
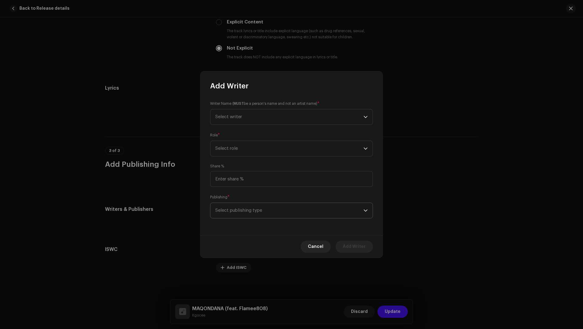
click at [240, 214] on span "Select publishing type" at bounding box center [289, 210] width 148 height 15
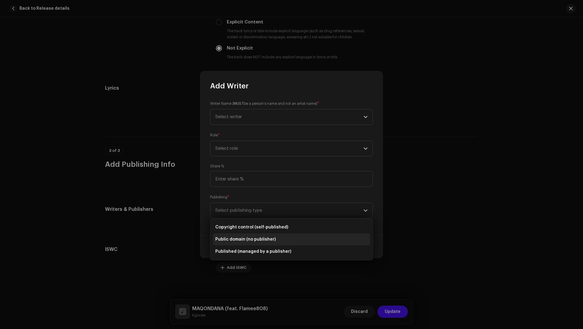
click at [245, 234] on li "Public domain (no publisher)" at bounding box center [291, 239] width 157 height 12
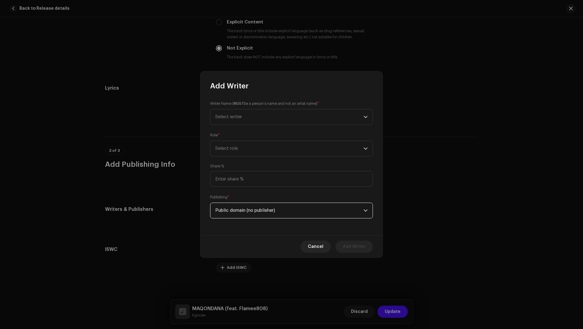
click at [249, 215] on span "Public domain (no publisher)" at bounding box center [289, 210] width 148 height 15
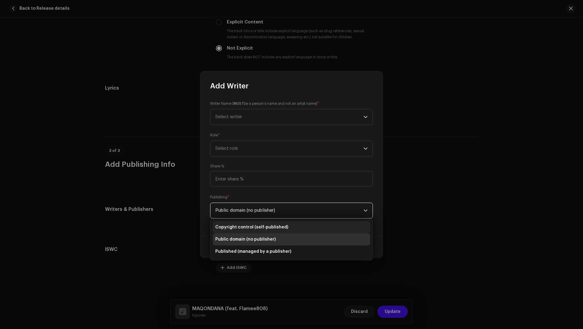
click at [246, 224] on li "Copyright control (self-published)" at bounding box center [291, 227] width 157 height 12
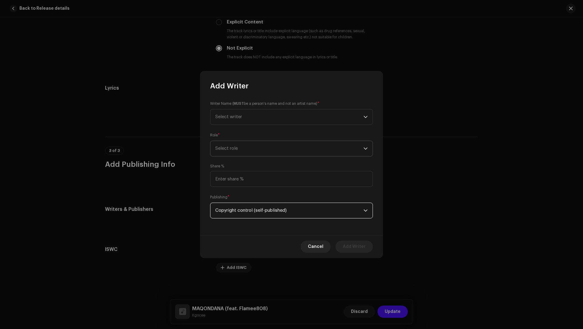
click at [235, 146] on span "Select role" at bounding box center [289, 148] width 148 height 15
click at [242, 203] on span "Composer & Lyricist" at bounding box center [236, 202] width 43 height 6
click at [241, 123] on span "Select writer" at bounding box center [289, 116] width 148 height 15
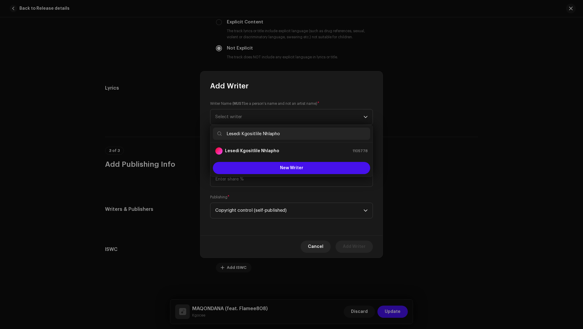
type input "Lesedi Kgositlile Nhlapho"
click at [252, 144] on ul "Lesedi Kgositlile Nhlapho 1105778" at bounding box center [292, 150] width 162 height 17
click at [252, 148] on strong "Lesedi Kgositlile Nhlapho" at bounding box center [252, 151] width 54 height 6
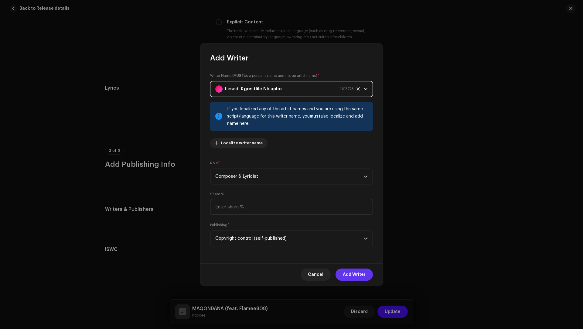
click at [356, 272] on span "Add Writer" at bounding box center [354, 275] width 23 height 12
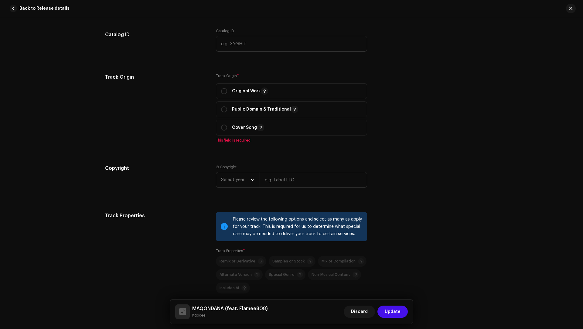
scroll to position [556, 0]
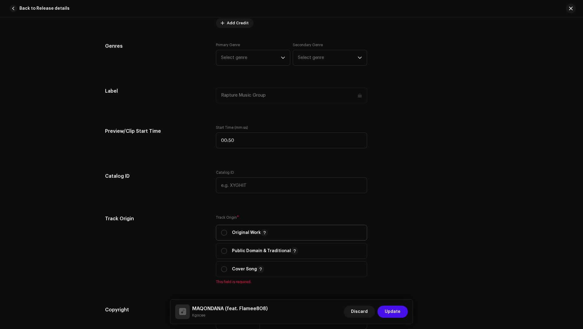
click at [230, 234] on div "Original Work" at bounding box center [244, 232] width 47 height 7
radio input "true"
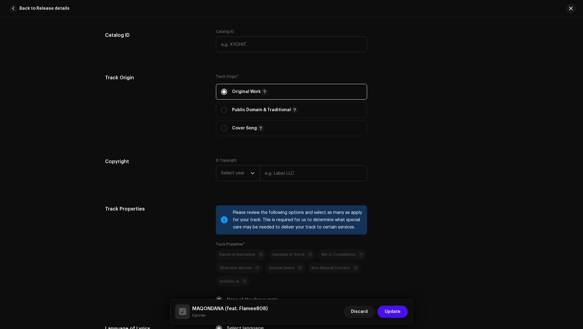
scroll to position [718, 0]
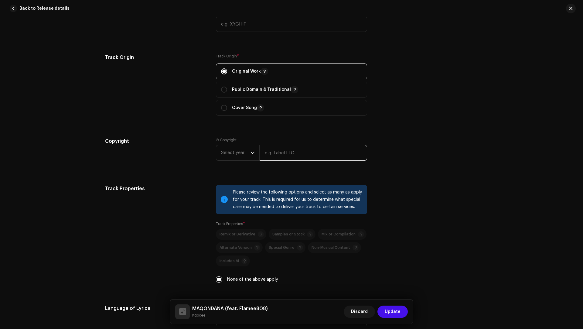
click at [271, 153] on input "text" at bounding box center [314, 153] width 108 height 16
type input "Kgocee Records"
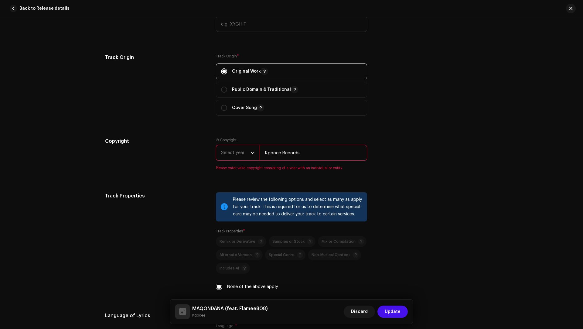
click at [286, 150] on input "Kgocee Records" at bounding box center [314, 153] width 108 height 16
drag, startPoint x: 285, startPoint y: 151, endPoint x: 261, endPoint y: 151, distance: 24.3
click at [261, 151] on input "Kgocee Records" at bounding box center [314, 153] width 108 height 16
click at [230, 151] on span "Select year" at bounding box center [235, 152] width 29 height 15
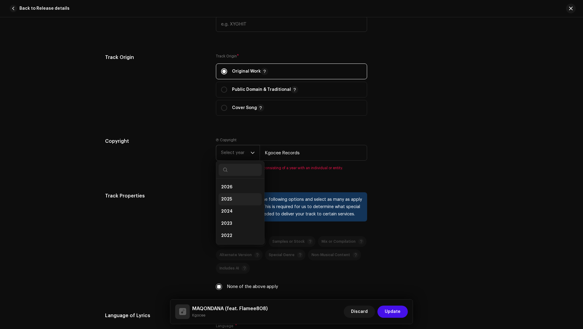
click at [236, 197] on li "2025" at bounding box center [240, 199] width 43 height 12
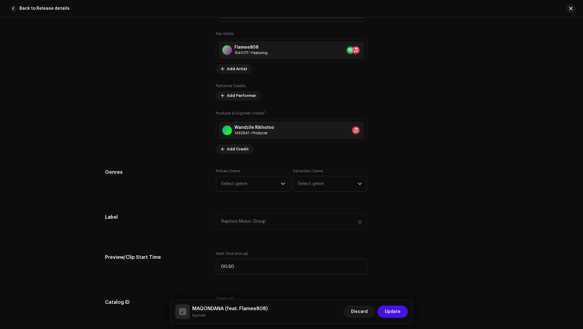
scroll to position [423, 0]
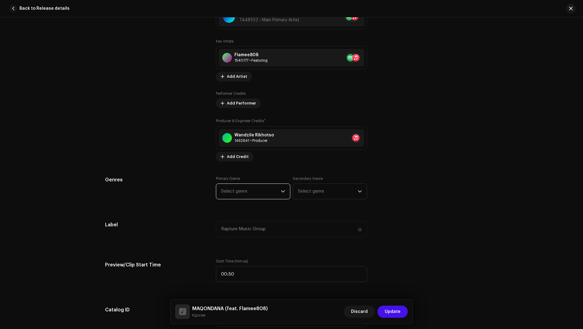
click at [224, 191] on span "Select genre" at bounding box center [251, 191] width 60 height 15
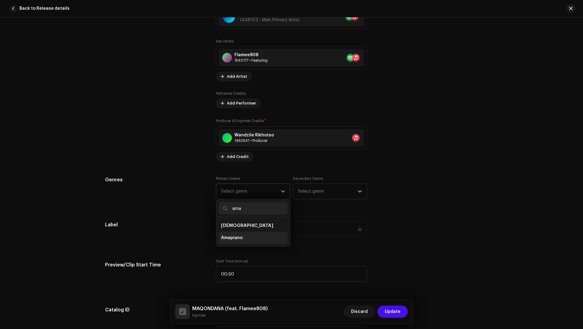
type input "ama"
drag, startPoint x: 248, startPoint y: 231, endPoint x: 266, endPoint y: 224, distance: 19.6
click at [248, 232] on li "Amapiano" at bounding box center [253, 238] width 69 height 12
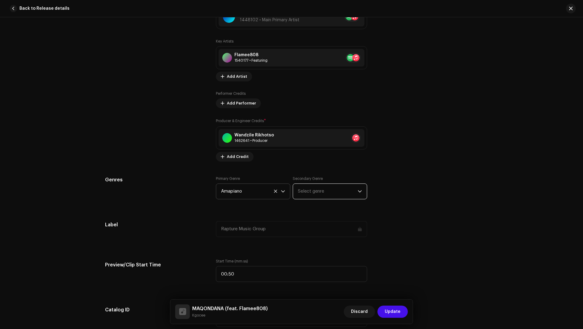
click at [316, 189] on span "Select genre" at bounding box center [328, 191] width 60 height 15
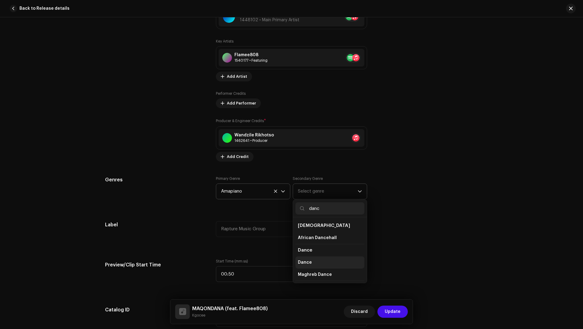
type input "danc"
click at [321, 262] on li "Dance" at bounding box center [330, 262] width 69 height 12
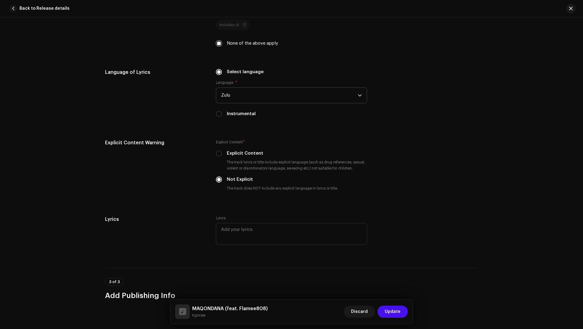
scroll to position [954, 0]
click at [395, 308] on span "Update" at bounding box center [393, 312] width 16 height 12
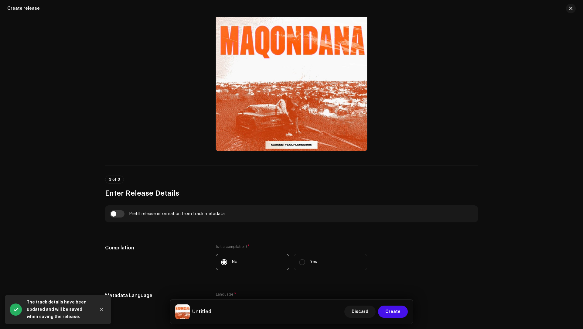
scroll to position [293, 0]
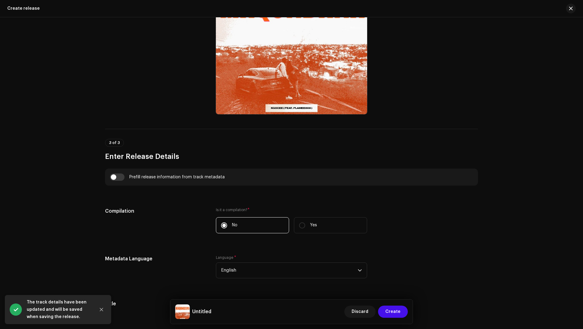
click at [120, 180] on div "Prefill release information from track metadata" at bounding box center [291, 177] width 373 height 17
click at [119, 178] on input "checkbox" at bounding box center [117, 176] width 15 height 7
checkbox input "true"
type input "MAQONDANA"
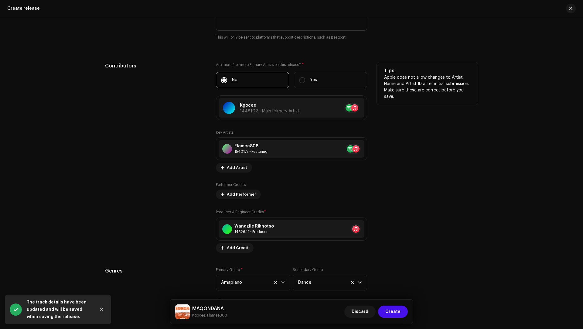
scroll to position [981, 0]
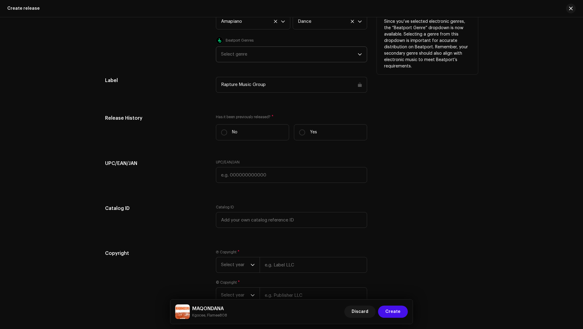
click at [245, 51] on div "Select genre" at bounding box center [289, 54] width 137 height 15
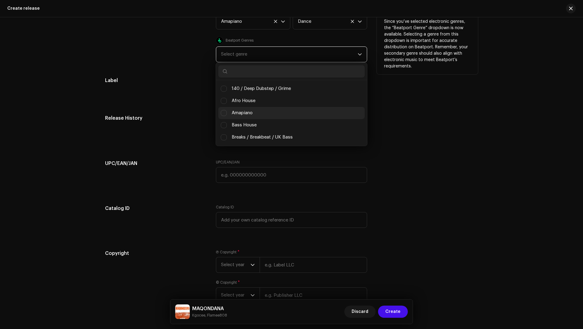
click at [244, 112] on span "Amapiano" at bounding box center [242, 113] width 21 height 7
checkbox input "true"
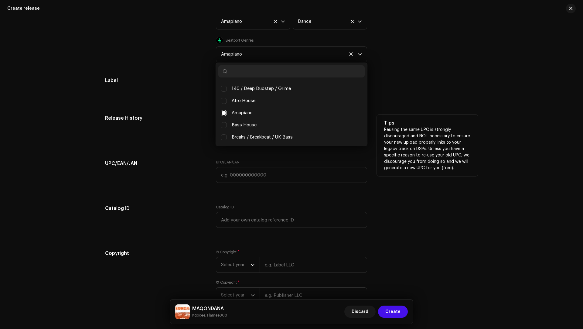
click at [186, 116] on h5 "Release History" at bounding box center [155, 118] width 101 height 7
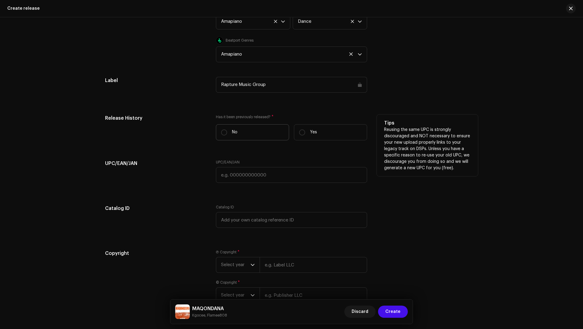
click at [247, 136] on label "No" at bounding box center [252, 132] width 73 height 16
click at [227, 135] on input "No" at bounding box center [224, 132] width 6 height 6
radio input "true"
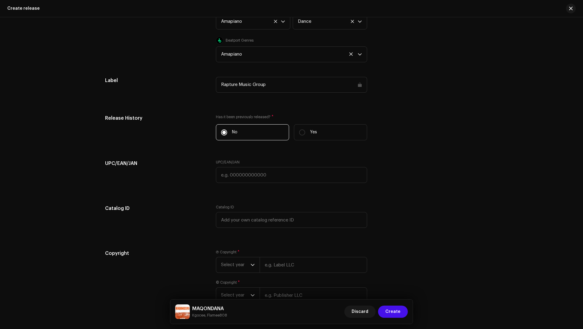
scroll to position [1019, 0]
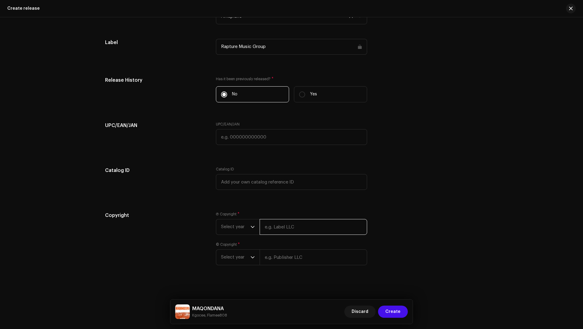
click at [285, 226] on input "text" at bounding box center [314, 227] width 108 height 16
paste input "Kgocee Records"
type input "Kgocee Records"
click at [285, 255] on input "text" at bounding box center [314, 257] width 108 height 16
paste input "Kgocee Records"
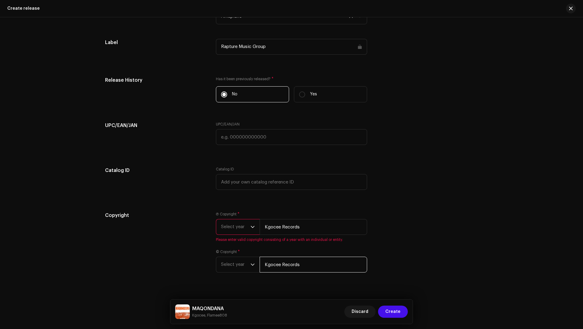
type input "Kgocee Records"
click at [222, 221] on span "Select year" at bounding box center [235, 226] width 29 height 15
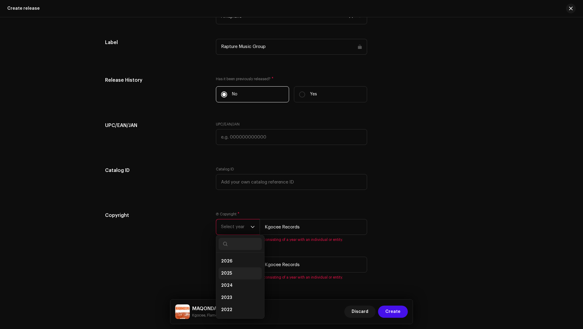
click at [231, 272] on li "2025" at bounding box center [240, 273] width 43 height 12
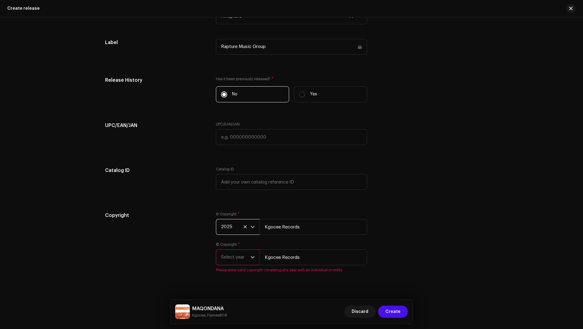
click at [228, 254] on span "Select year" at bounding box center [235, 257] width 29 height 15
click at [224, 192] on span "2025" at bounding box center [226, 194] width 11 height 6
click at [189, 239] on div "Copyright" at bounding box center [155, 242] width 101 height 61
click at [395, 313] on span "Create" at bounding box center [392, 312] width 15 height 12
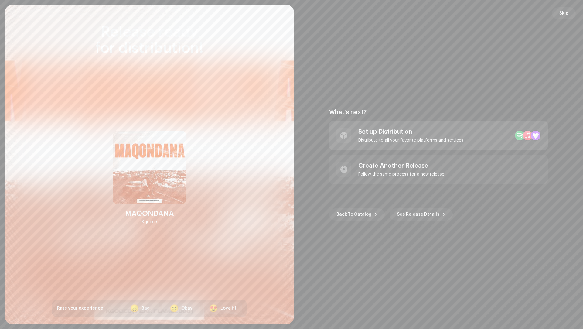
click at [427, 143] on div "Set up Distribution Distribute to all your favorite platforms and services" at bounding box center [438, 135] width 219 height 29
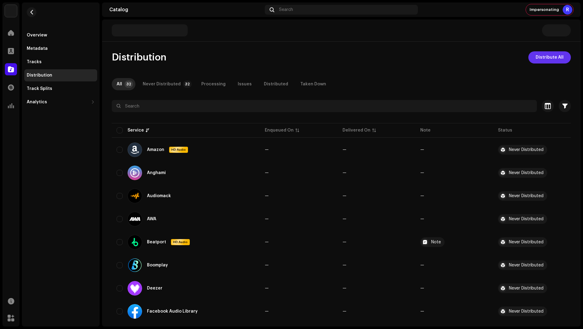
click at [544, 58] on span "Distribute All" at bounding box center [550, 57] width 28 height 12
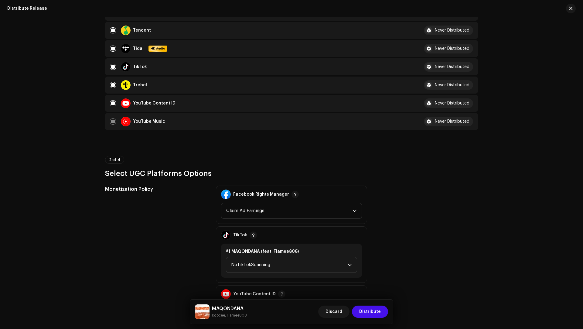
scroll to position [676, 0]
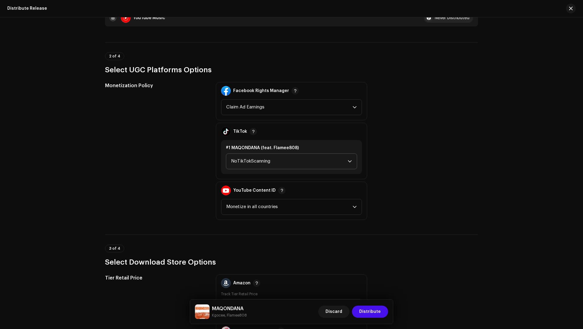
click at [263, 157] on span "NoTikTokScanning" at bounding box center [289, 161] width 117 height 15
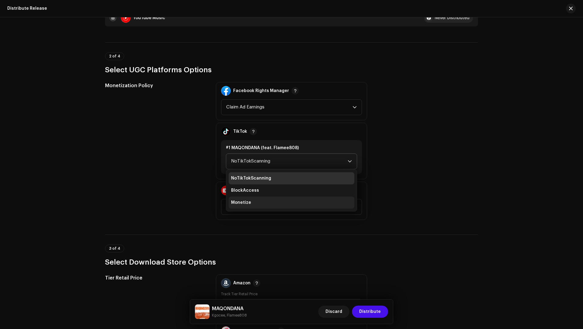
click at [245, 202] on span "Monetize" at bounding box center [241, 203] width 20 height 6
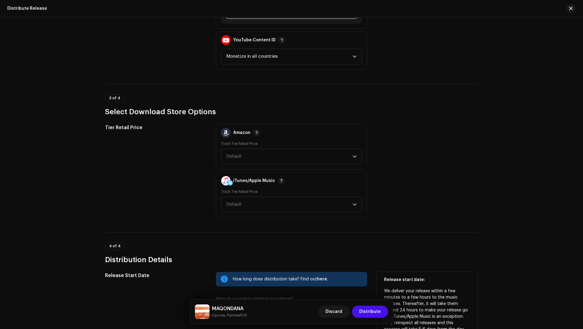
scroll to position [926, 0]
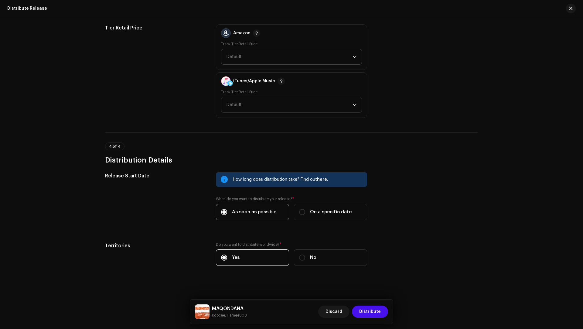
click at [249, 49] on span "Default" at bounding box center [289, 56] width 126 height 15
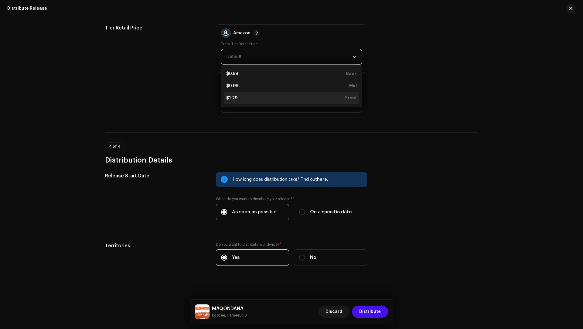
click at [245, 93] on li "$1.29 Front" at bounding box center [291, 98] width 135 height 12
click at [244, 94] on div "Track Tier Retail Price Default" at bounding box center [291, 101] width 141 height 23
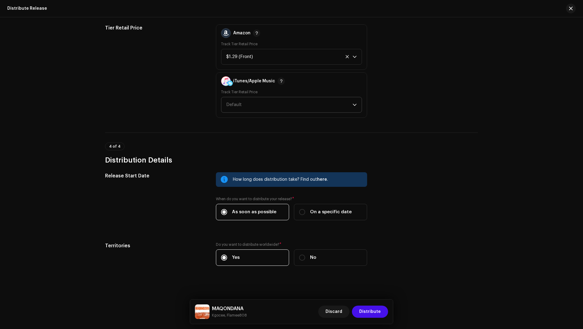
click at [233, 97] on span "Default" at bounding box center [289, 104] width 126 height 15
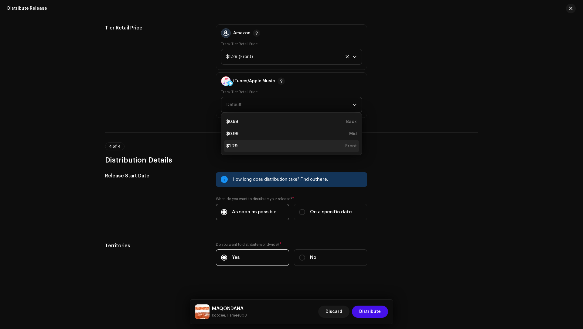
click at [237, 145] on div "$1.29 Front" at bounding box center [291, 146] width 131 height 6
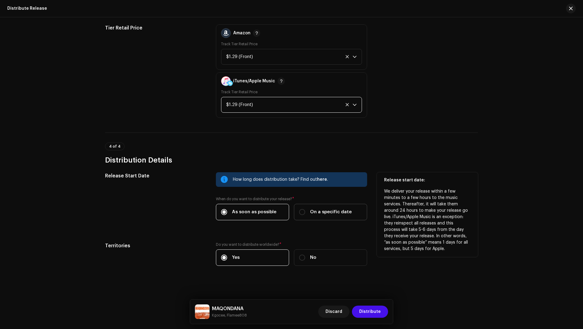
click at [313, 205] on label "On a specific date" at bounding box center [330, 212] width 73 height 16
click at [305, 209] on input "On a specific date" at bounding box center [302, 212] width 6 height 6
radio input "true"
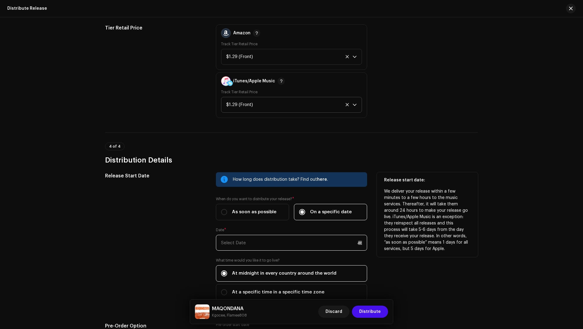
click at [258, 242] on input "text" at bounding box center [291, 243] width 151 height 16
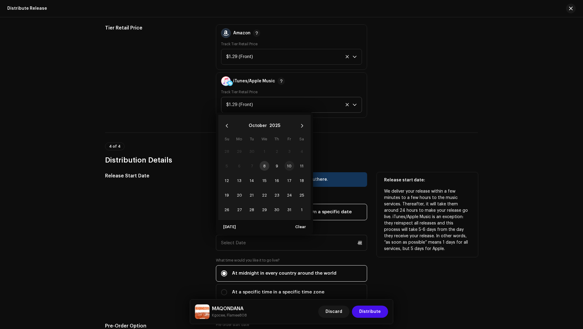
click at [286, 161] on span "10" at bounding box center [290, 166] width 10 height 10
type input "[DATE]"
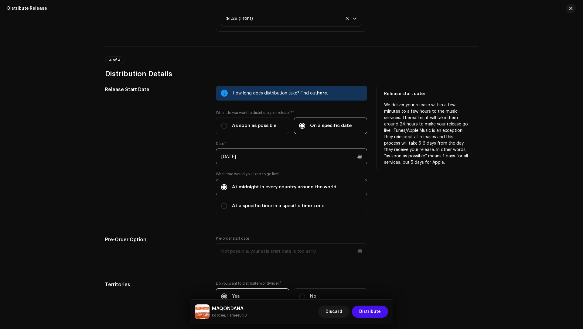
scroll to position [1050, 0]
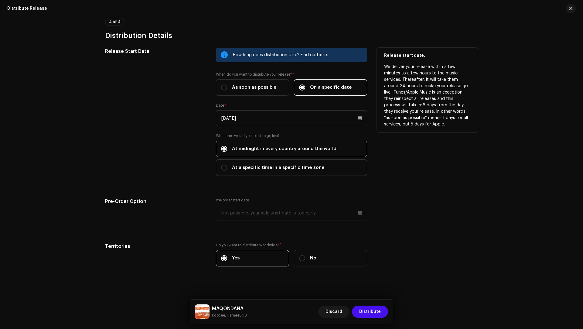
click at [265, 164] on span "At a specific time in a specific time zone" at bounding box center [278, 167] width 92 height 7
click at [227, 165] on input "At a specific time in a specific time zone" at bounding box center [224, 168] width 6 height 6
radio input "true"
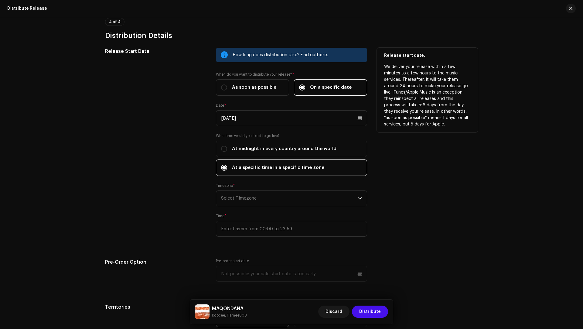
click at [264, 183] on div "Timezone * Select Timezone" at bounding box center [291, 194] width 151 height 23
click at [264, 191] on span "Select Timezone" at bounding box center [289, 198] width 137 height 15
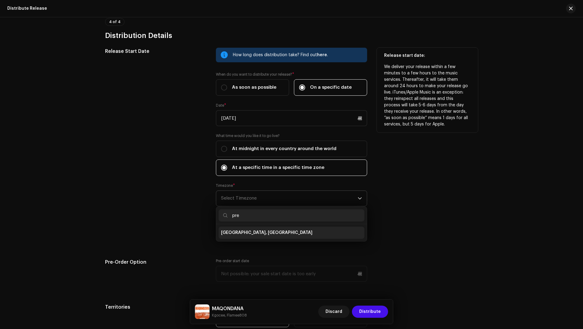
type input "pre"
click at [244, 227] on li "[GEOGRAPHIC_DATA], [GEOGRAPHIC_DATA]" at bounding box center [292, 233] width 146 height 12
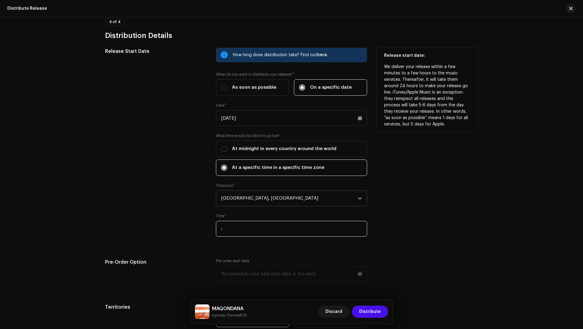
click at [218, 227] on input ":" at bounding box center [291, 229] width 151 height 16
type input "00:00"
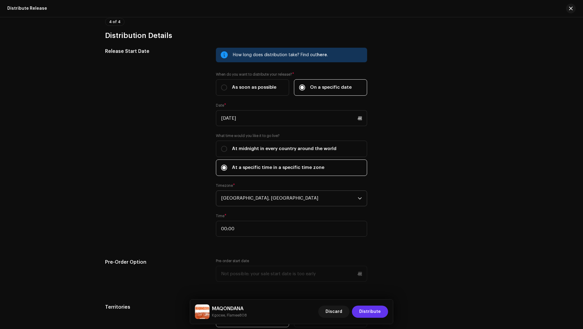
click at [378, 313] on span "Distribute" at bounding box center [370, 312] width 22 height 12
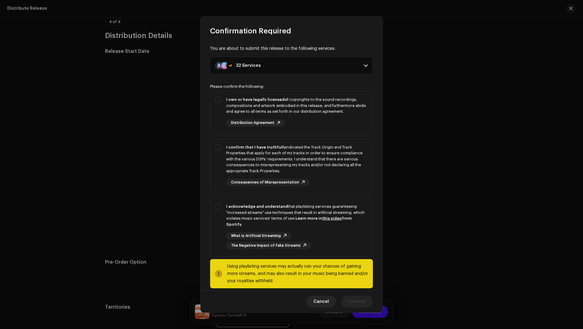
drag, startPoint x: 289, startPoint y: 211, endPoint x: 301, endPoint y: 195, distance: 21.0
click at [289, 211] on div "I acknowledge and understand that playlisting services guaranteeing "increased …" at bounding box center [297, 216] width 142 height 24
checkbox input "true"
click at [324, 159] on div "I confirm that I have truthfully indicated the Track Origin and Track Propertie…" at bounding box center [297, 159] width 142 height 30
checkbox input "true"
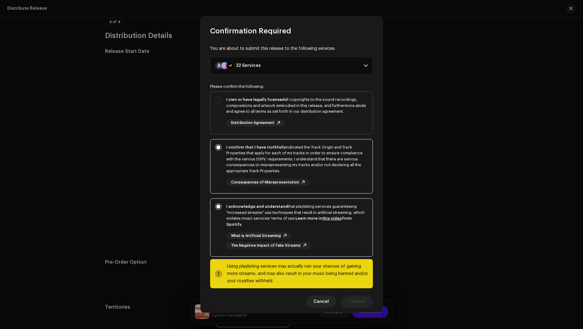
drag, startPoint x: 323, startPoint y: 108, endPoint x: 322, endPoint y: 111, distance: 3.2
click at [323, 108] on div "I own or have legally licensed all copyrights to the sound recordings, composit…" at bounding box center [297, 106] width 142 height 18
checkbox input "true"
click at [357, 301] on span "Confirm" at bounding box center [356, 302] width 17 height 12
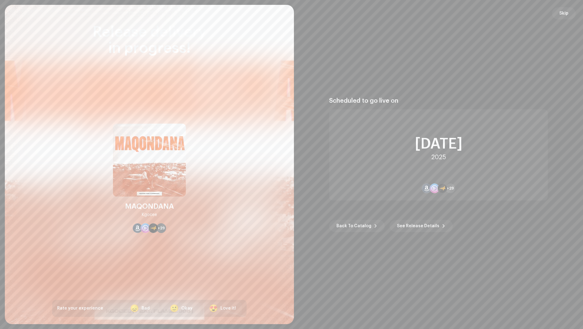
drag, startPoint x: 567, startPoint y: 15, endPoint x: 538, endPoint y: 17, distance: 28.9
click at [567, 15] on span "Skip" at bounding box center [564, 13] width 9 height 12
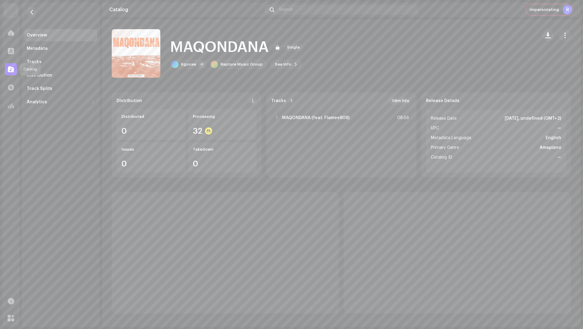
click at [13, 70] on div at bounding box center [11, 69] width 12 height 12
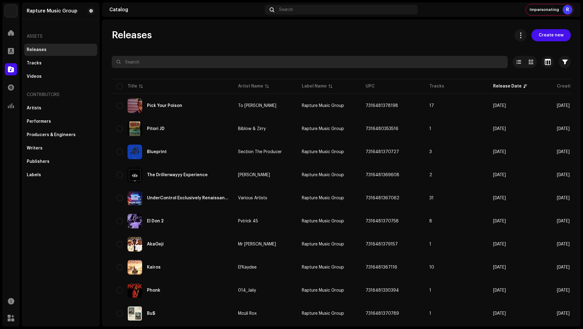
click at [167, 64] on input "text" at bounding box center [310, 62] width 396 height 12
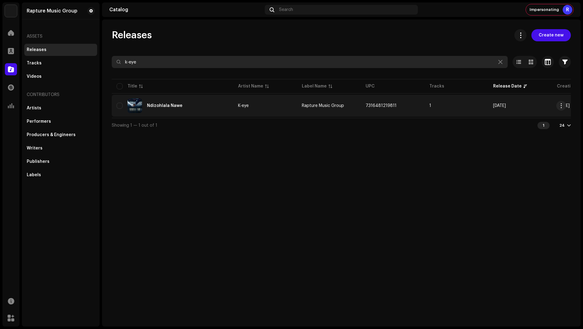
type input "k-eye"
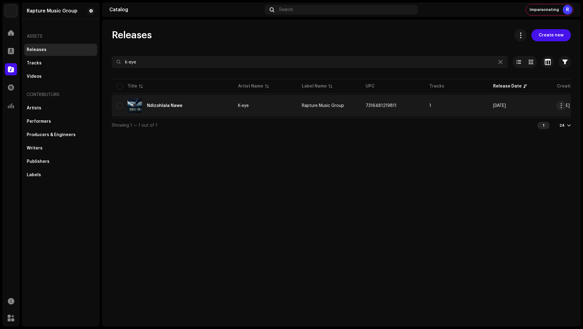
click at [200, 99] on div "Ndizohlala Nawe" at bounding box center [173, 105] width 112 height 15
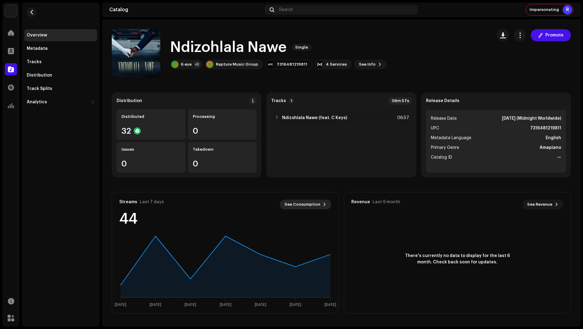
click at [313, 206] on span "See Consumption" at bounding box center [303, 204] width 36 height 12
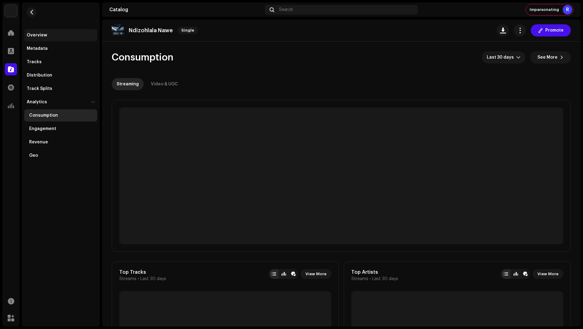
click at [51, 31] on div "Overview" at bounding box center [60, 35] width 73 height 12
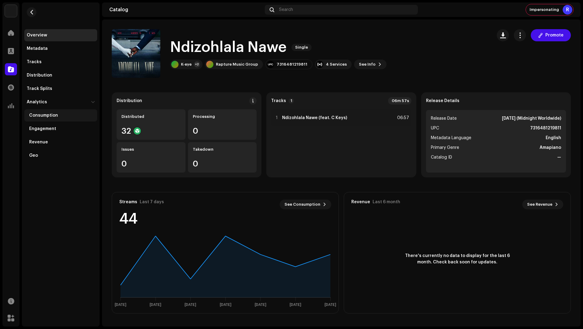
click at [58, 117] on div "Consumption" at bounding box center [62, 115] width 66 height 5
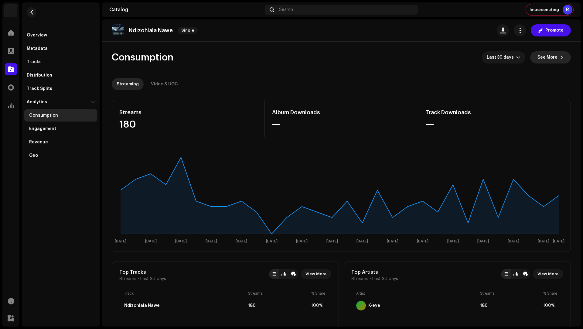
click at [546, 57] on span "See More" at bounding box center [548, 57] width 20 height 12
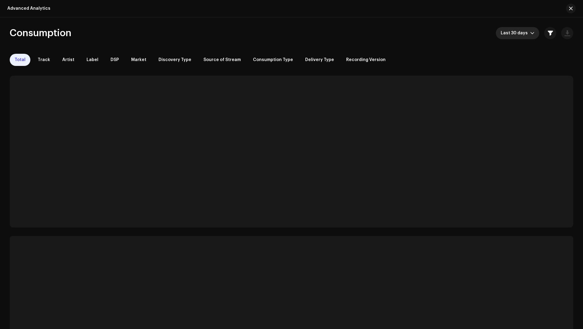
click at [508, 33] on span "Last 30 days" at bounding box center [515, 33] width 29 height 12
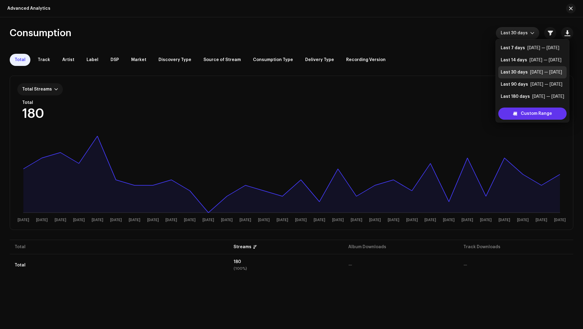
scroll to position [10, 0]
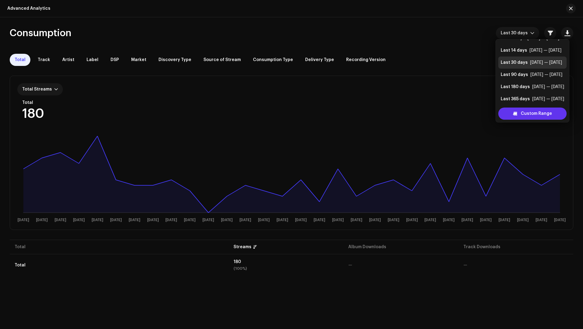
click at [527, 109] on span "Custom Range" at bounding box center [536, 114] width 31 height 12
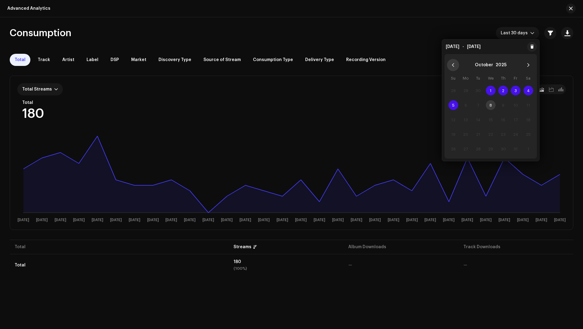
click at [456, 63] on button "Previous Month" at bounding box center [453, 65] width 12 height 12
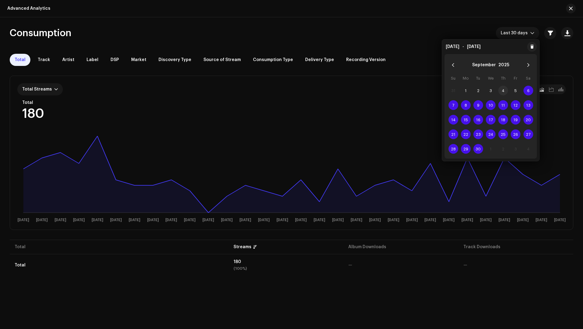
click at [504, 90] on span "4" at bounding box center [503, 91] width 10 height 10
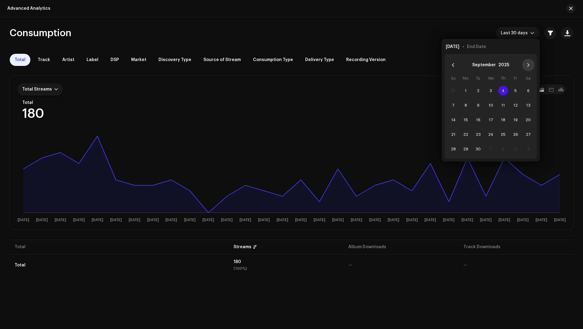
click at [531, 65] on button "Next Month" at bounding box center [528, 65] width 12 height 12
click at [454, 105] on span "5" at bounding box center [454, 105] width 10 height 10
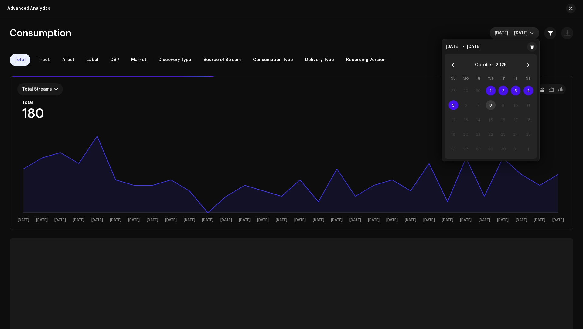
click at [505, 29] on span "[DATE] — [DATE]" at bounding box center [513, 33] width 36 height 12
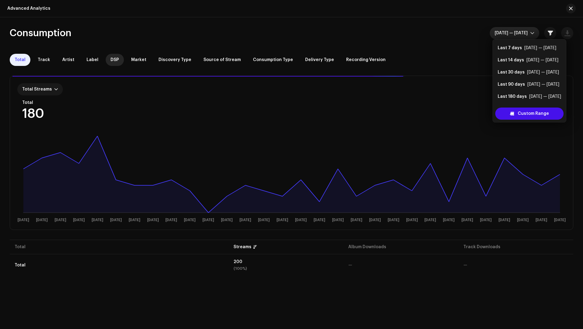
click at [114, 60] on span "DSP" at bounding box center [115, 59] width 9 height 5
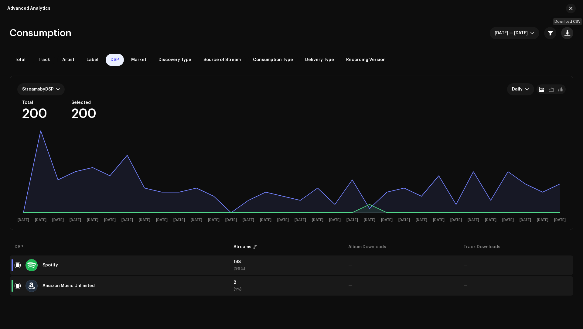
click at [565, 32] on span "button" at bounding box center [568, 33] width 6 height 5
click at [567, 10] on button "button" at bounding box center [571, 9] width 10 height 10
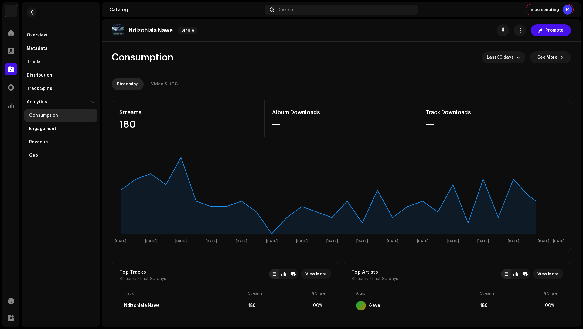
click at [159, 29] on p "Ndizohlala Nawe" at bounding box center [151, 30] width 44 height 6
drag, startPoint x: 159, startPoint y: 29, endPoint x: 150, endPoint y: 28, distance: 8.6
click at [150, 28] on p "Ndizohlala Nawe" at bounding box center [151, 30] width 44 height 6
copy p "Ndizohlala Nawe"
click at [10, 39] on div "Home" at bounding box center [10, 32] width 17 height 17
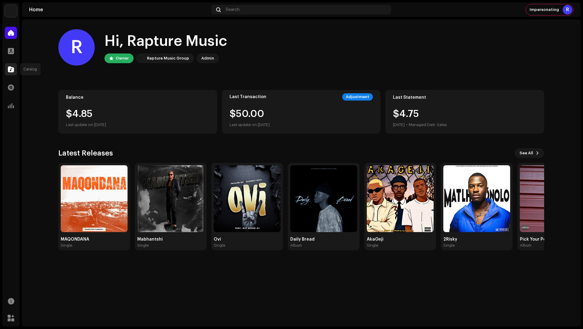
click at [8, 70] on span at bounding box center [11, 69] width 6 height 5
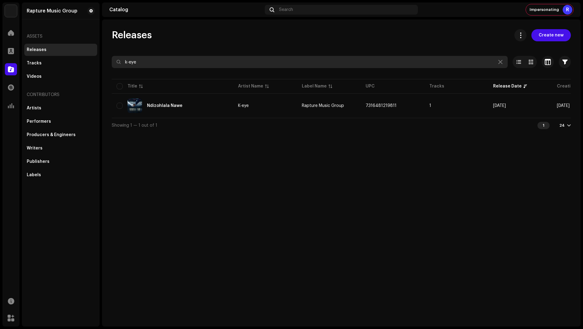
drag, startPoint x: 173, startPoint y: 67, endPoint x: 126, endPoint y: 61, distance: 47.1
click at [126, 61] on input "k-eye" at bounding box center [310, 62] width 396 height 12
type input "k"
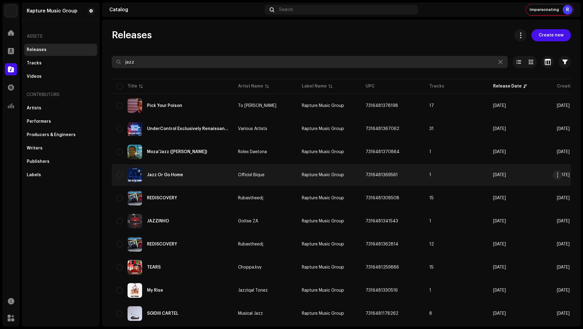
type input "jazz"
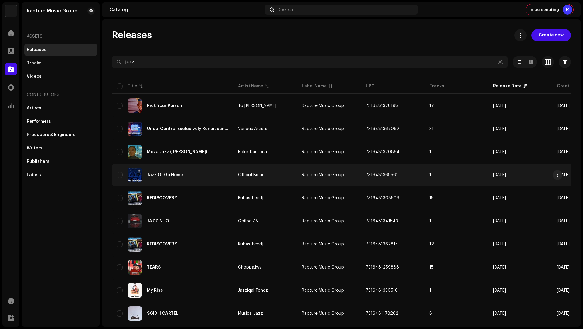
click at [200, 171] on div "Jazz Or Go Home" at bounding box center [173, 175] width 112 height 15
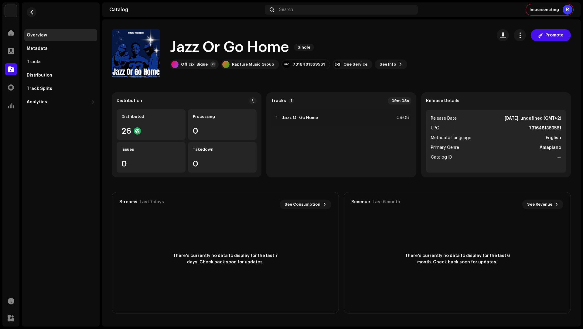
click at [259, 44] on h1 "Jazz Or Go Home" at bounding box center [229, 47] width 119 height 19
drag, startPoint x: 259, startPoint y: 44, endPoint x: 186, endPoint y: 44, distance: 72.6
click at [186, 44] on h1 "Jazz Or Go Home" at bounding box center [229, 47] width 119 height 19
copy h1 "Jazz Or Go Home"
click at [504, 35] on span "button" at bounding box center [503, 35] width 6 height 5
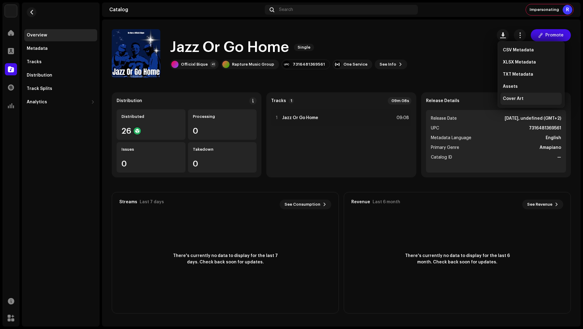
click at [506, 96] on span "Cover Art" at bounding box center [513, 98] width 21 height 5
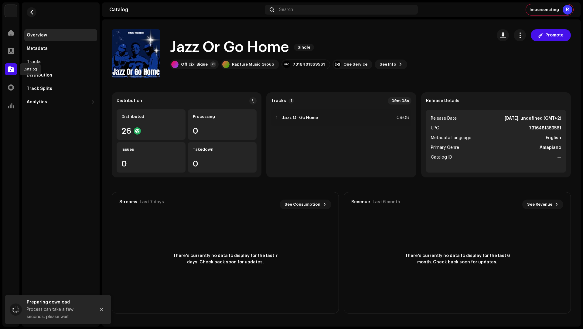
click at [15, 73] on div at bounding box center [11, 69] width 12 height 12
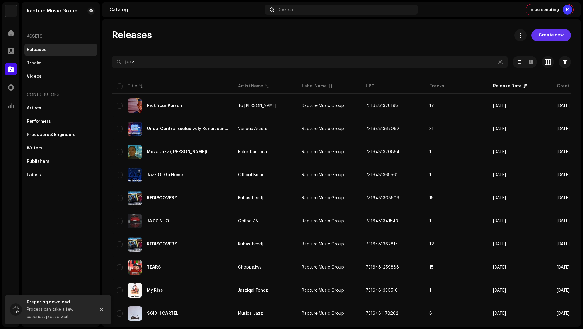
click at [547, 34] on span "Create new" at bounding box center [551, 35] width 25 height 12
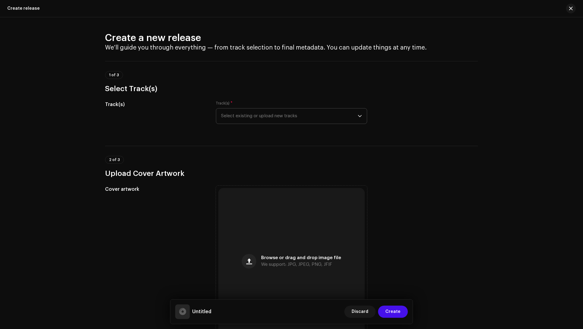
click at [244, 122] on span "Select existing or upload new tracks" at bounding box center [289, 115] width 137 height 15
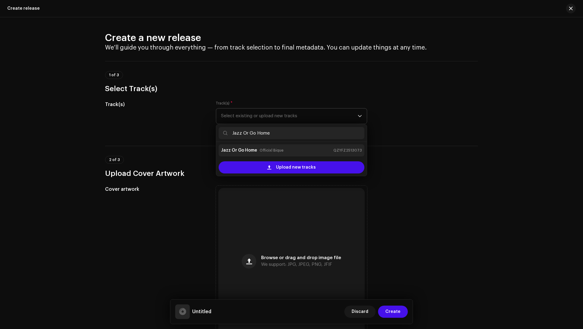
type input "Jazz Or Go Home"
click at [243, 148] on strong "Jazz Or Go Home" at bounding box center [239, 151] width 36 height 10
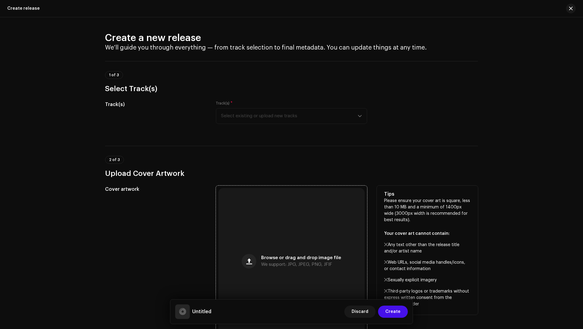
click at [264, 221] on div "Browse or drag and drop image file We support: JPG, JPEG, PNG, JFIF" at bounding box center [291, 261] width 146 height 146
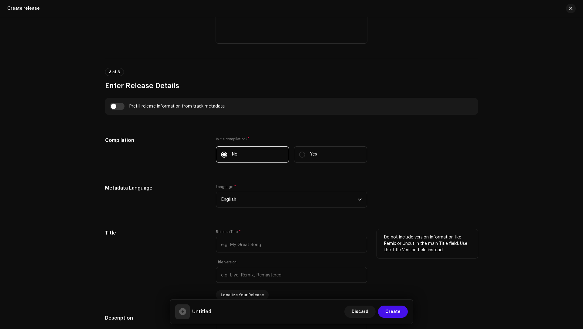
scroll to position [426, 0]
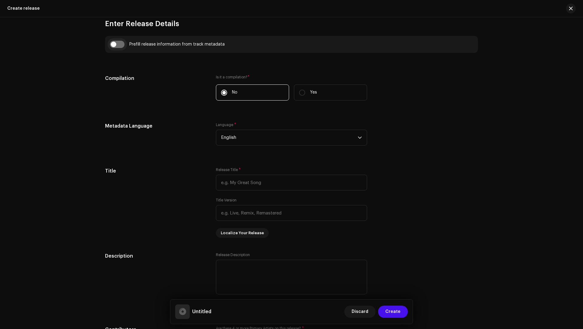
click at [115, 43] on input "checkbox" at bounding box center [117, 44] width 15 height 7
checkbox input "true"
type input "Jazz Or Go Home"
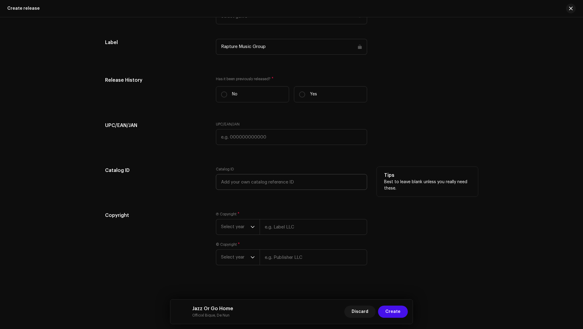
scroll to position [1057, 0]
click at [278, 231] on input "text" at bounding box center [314, 229] width 108 height 16
type input "Officixl Bique"
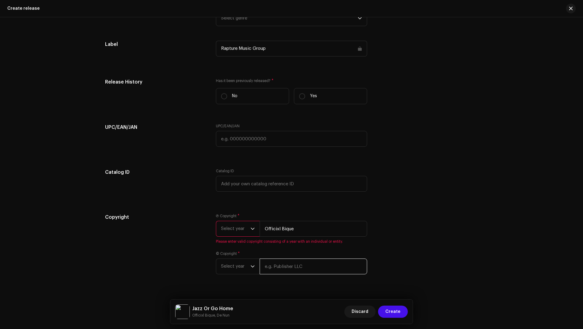
click at [308, 262] on input "text" at bounding box center [314, 267] width 108 height 16
type input "Officixl Bique"
click at [236, 264] on span "Select year" at bounding box center [235, 266] width 29 height 15
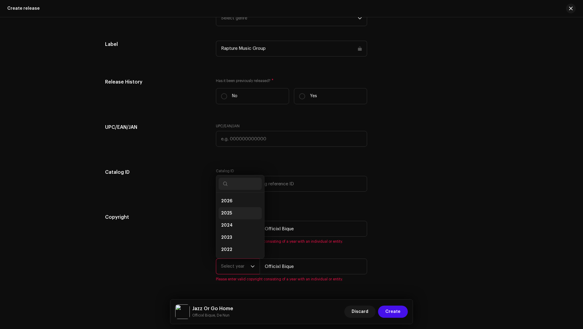
click at [224, 207] on li "2025" at bounding box center [240, 213] width 43 height 12
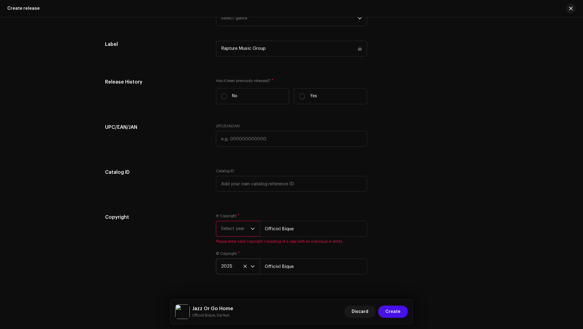
click at [229, 225] on span "Select year" at bounding box center [235, 228] width 29 height 15
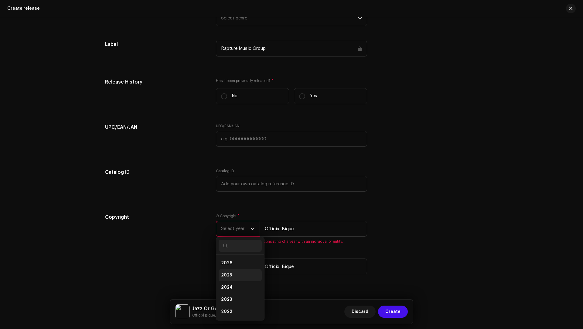
click at [230, 270] on li "2025" at bounding box center [240, 275] width 43 height 12
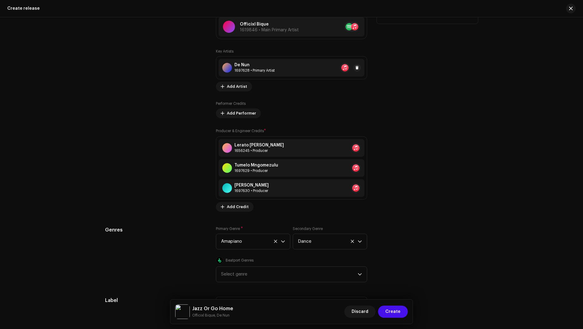
scroll to position [645, 0]
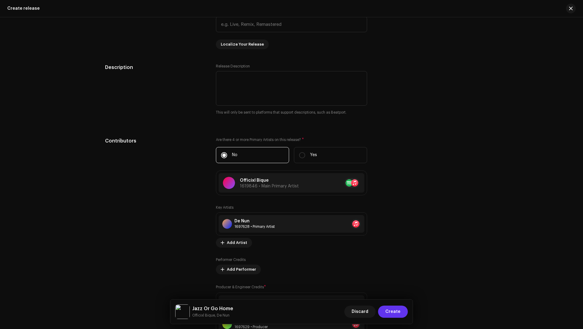
click at [397, 309] on span "Create" at bounding box center [392, 312] width 15 height 12
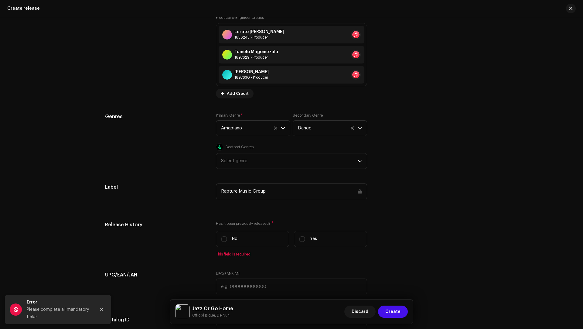
scroll to position [976, 0]
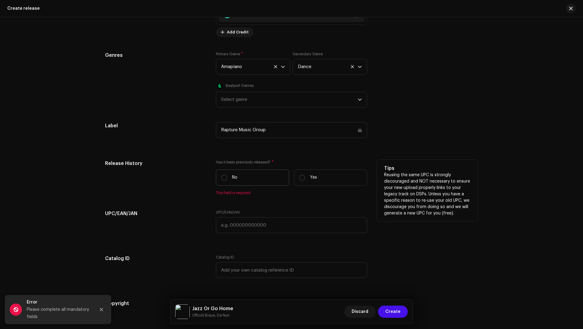
click at [238, 178] on label "No" at bounding box center [252, 177] width 73 height 16
click at [227, 178] on input "No" at bounding box center [224, 178] width 6 height 6
radio input "true"
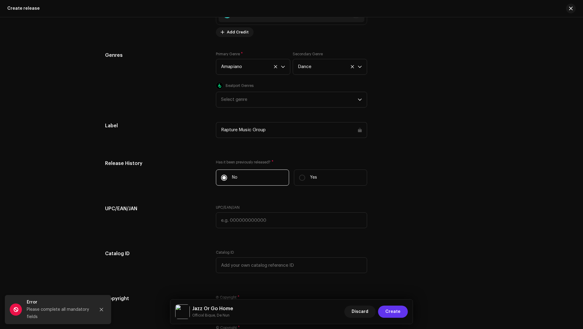
click at [398, 308] on span "Create" at bounding box center [392, 312] width 15 height 12
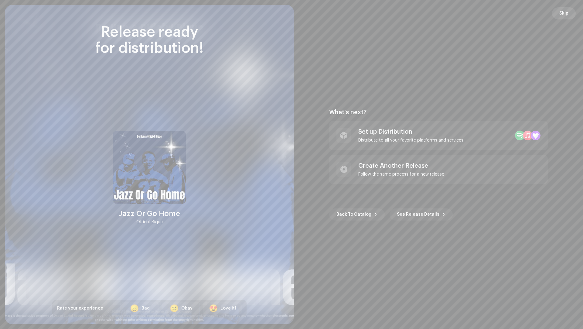
click at [568, 12] on span "Skip" at bounding box center [564, 13] width 9 height 12
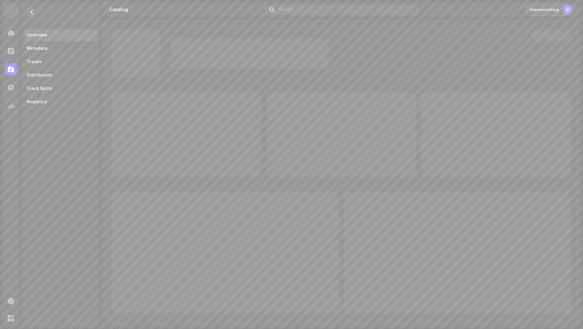
click at [568, 11] on div "R" at bounding box center [568, 10] width 10 height 10
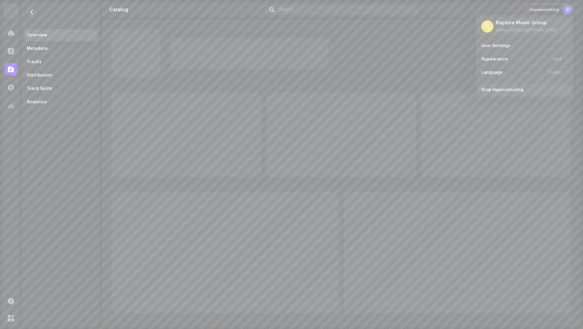
click at [505, 91] on div "Stop Impersonating" at bounding box center [502, 89] width 42 height 5
